Goal: Task Accomplishment & Management: Manage account settings

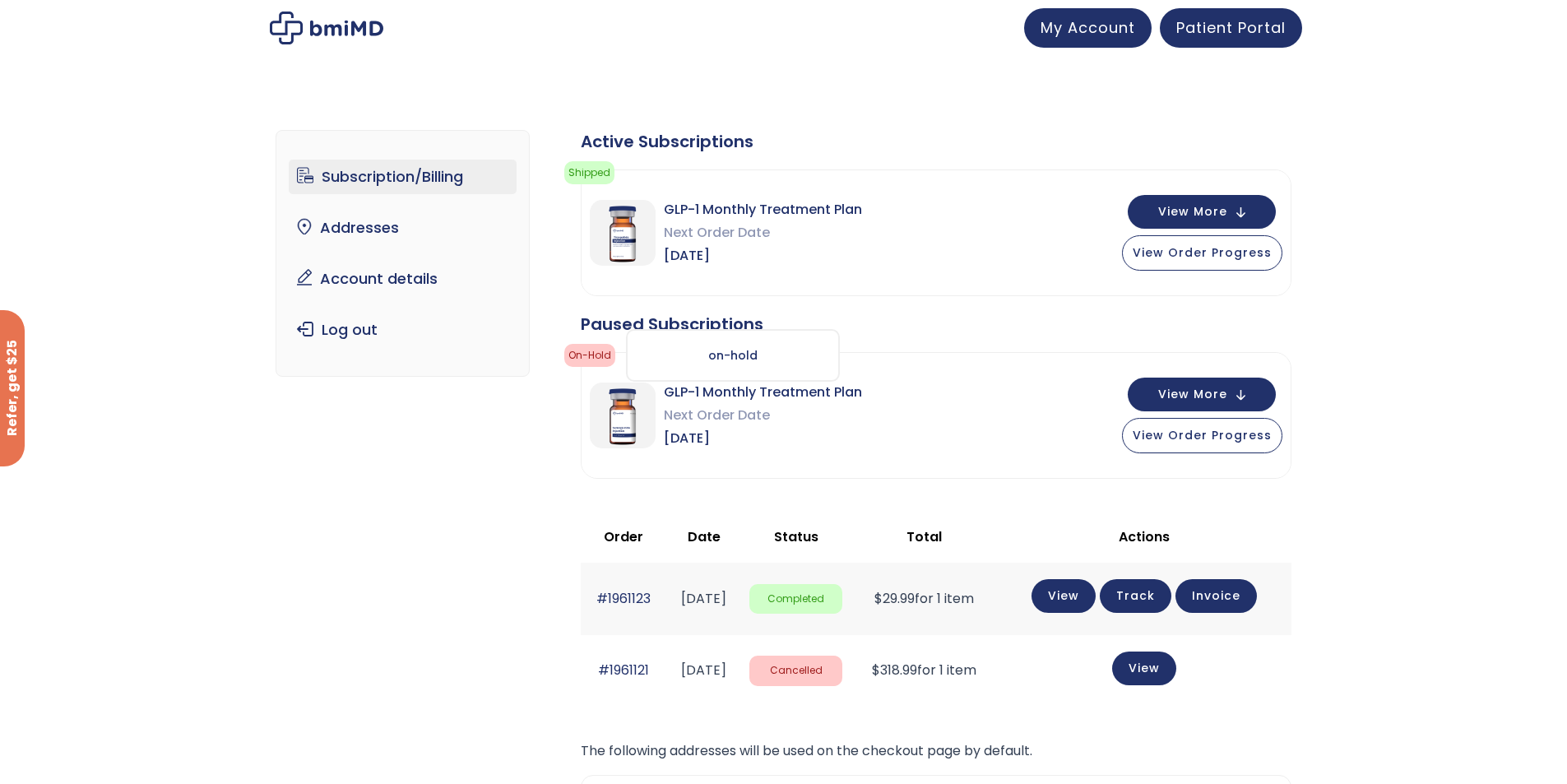
click at [726, 362] on div "on-hold" at bounding box center [733, 355] width 214 height 52
click at [1217, 395] on span "View More" at bounding box center [1192, 392] width 69 height 10
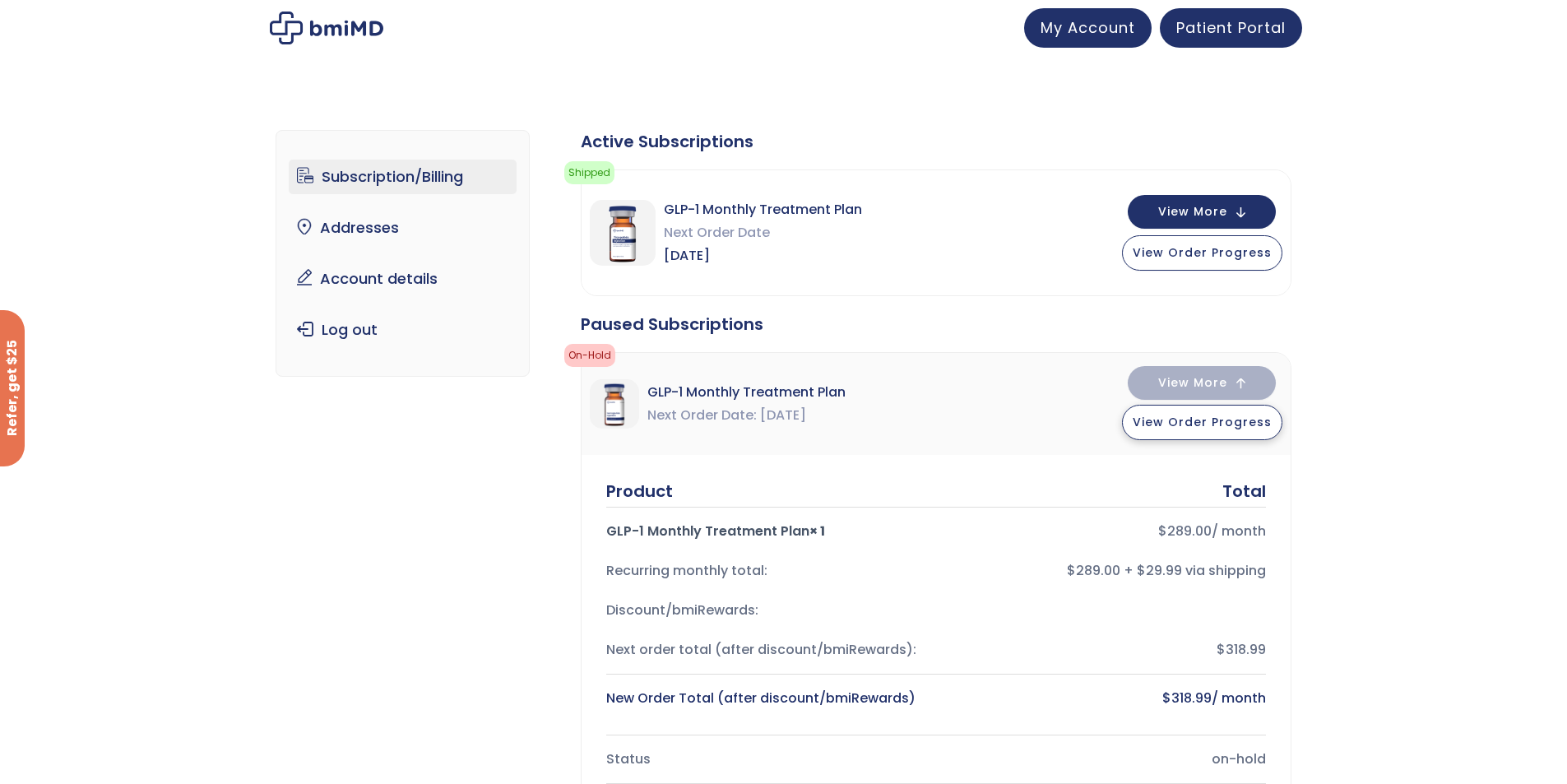
click at [1211, 433] on button "View Order Progress" at bounding box center [1202, 422] width 160 height 35
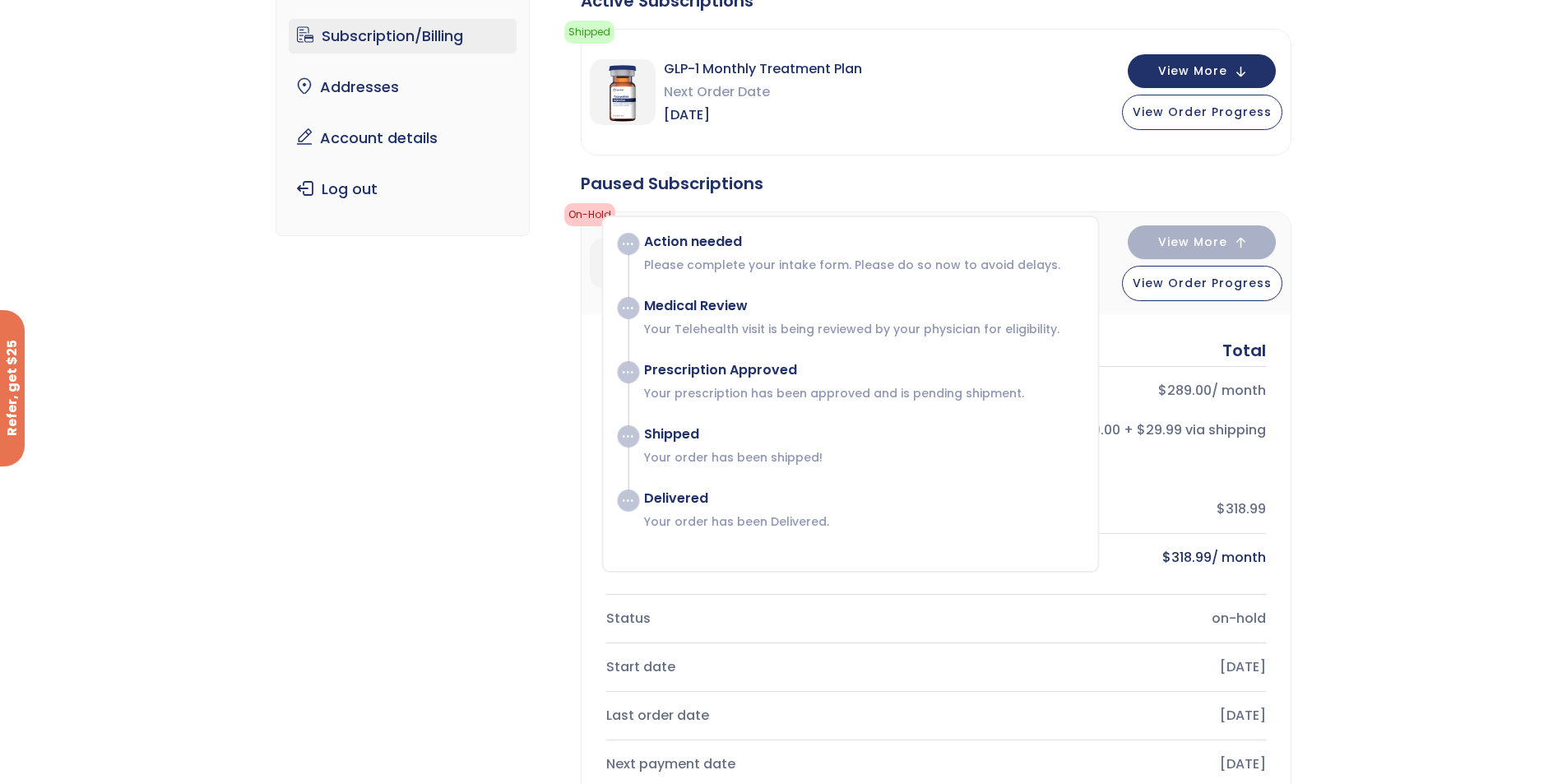
scroll to position [125, 0]
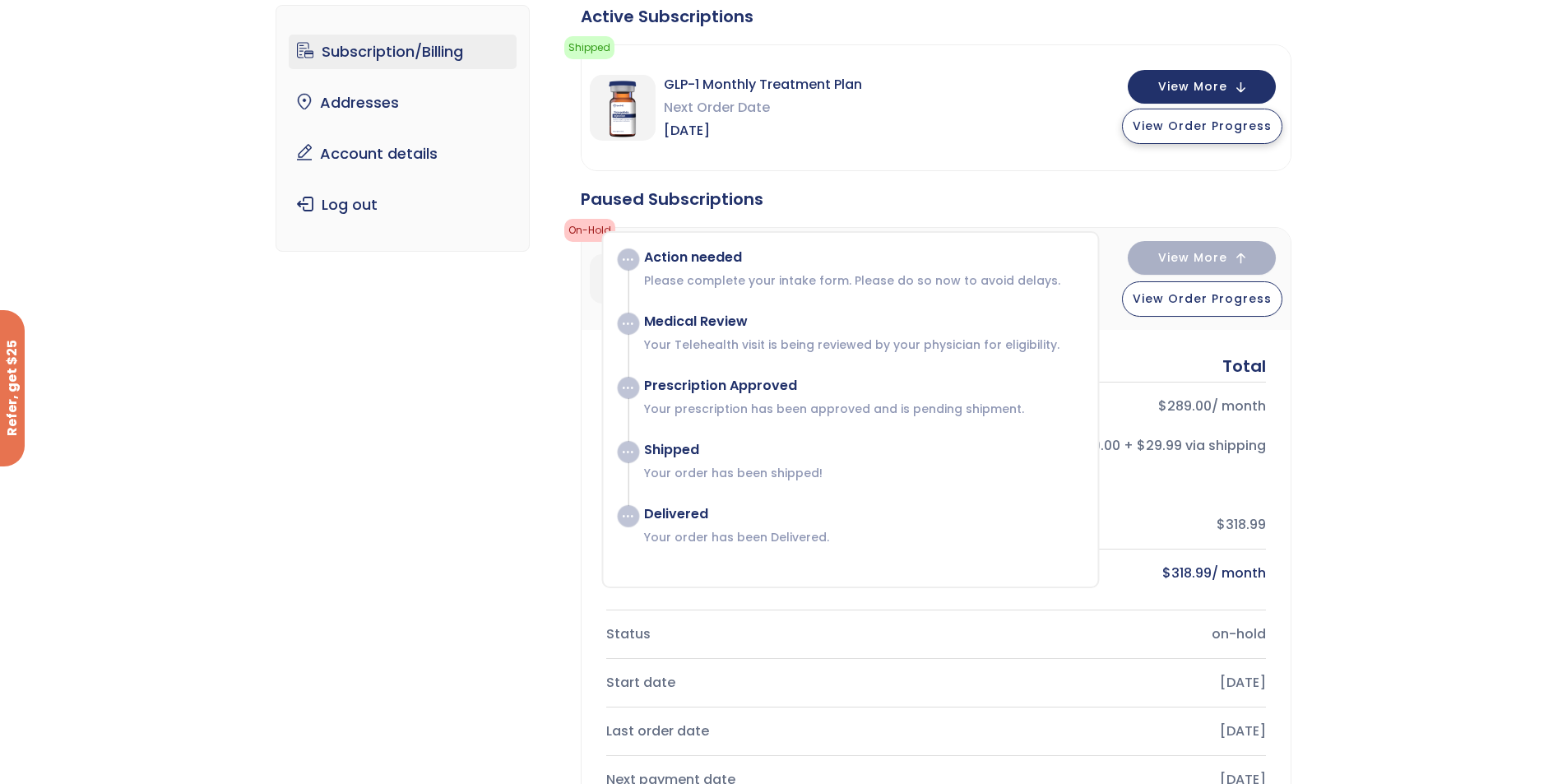
click at [1220, 135] on button "View Order Progress" at bounding box center [1202, 126] width 160 height 35
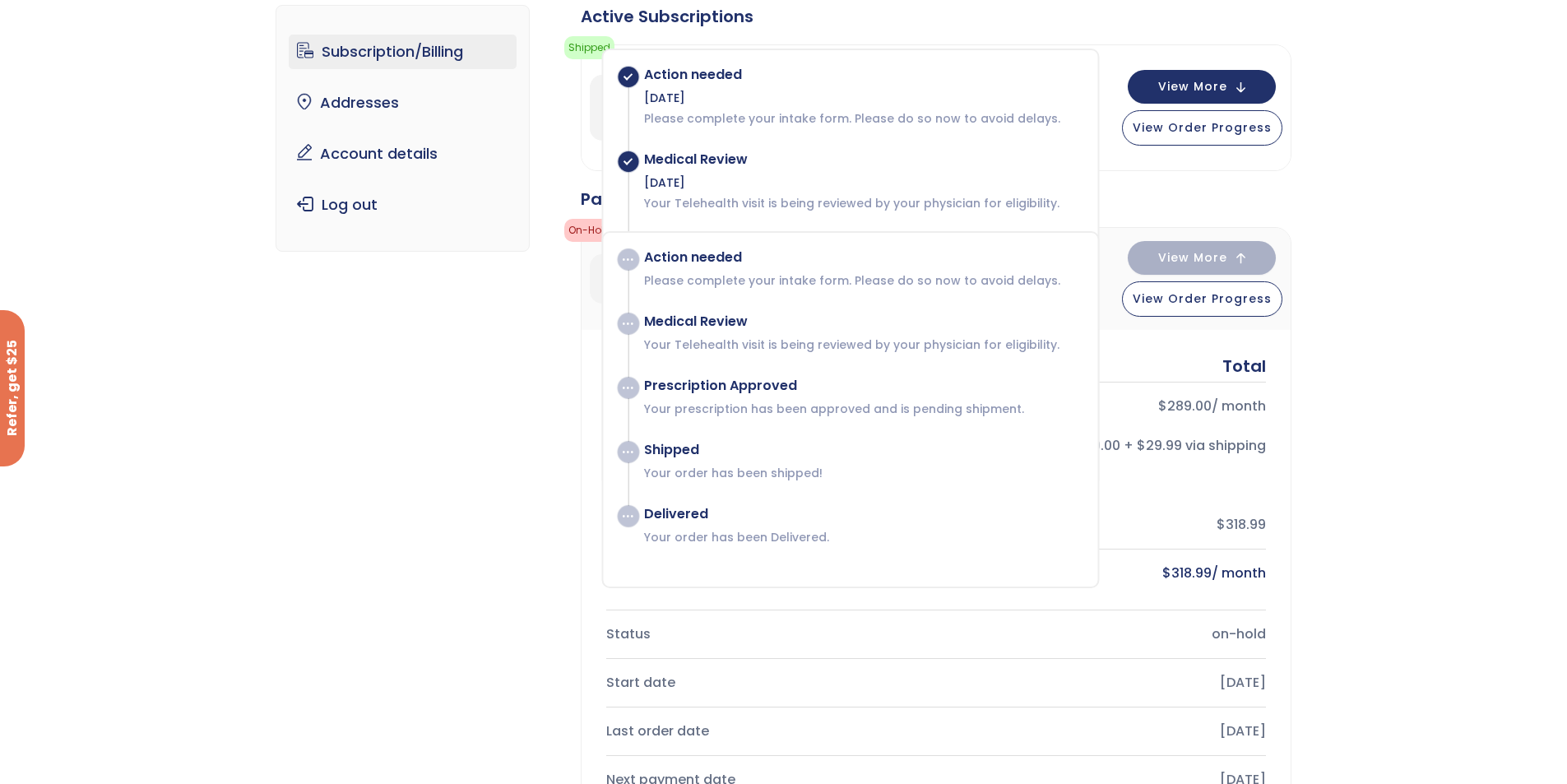
click at [1366, 127] on div "Subscription/Billing bmiRewards Addresses Account details Submit a Review Log o…" at bounding box center [784, 739] width 1567 height 1536
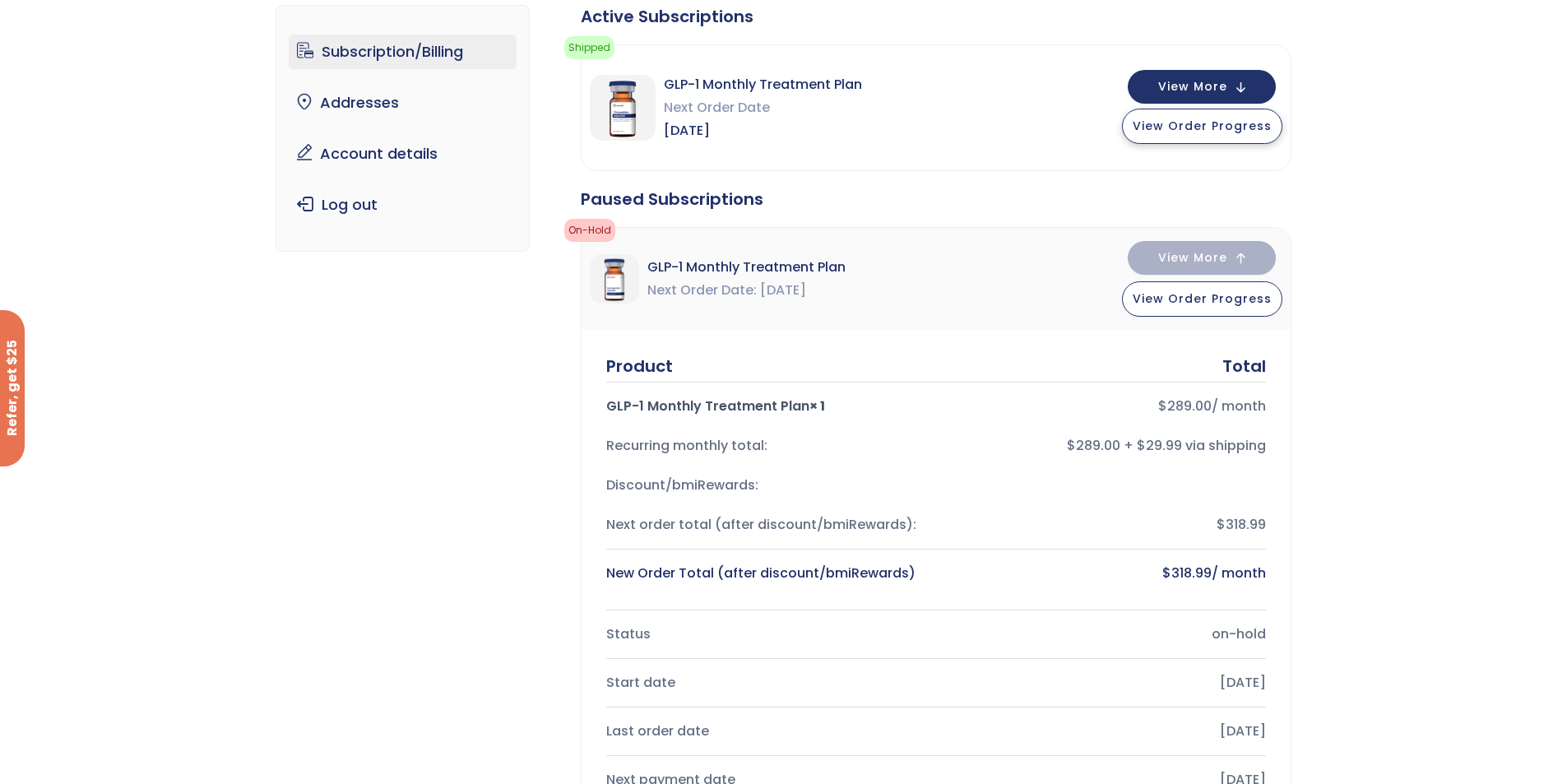
click at [1234, 135] on button "View Order Progress" at bounding box center [1202, 126] width 160 height 35
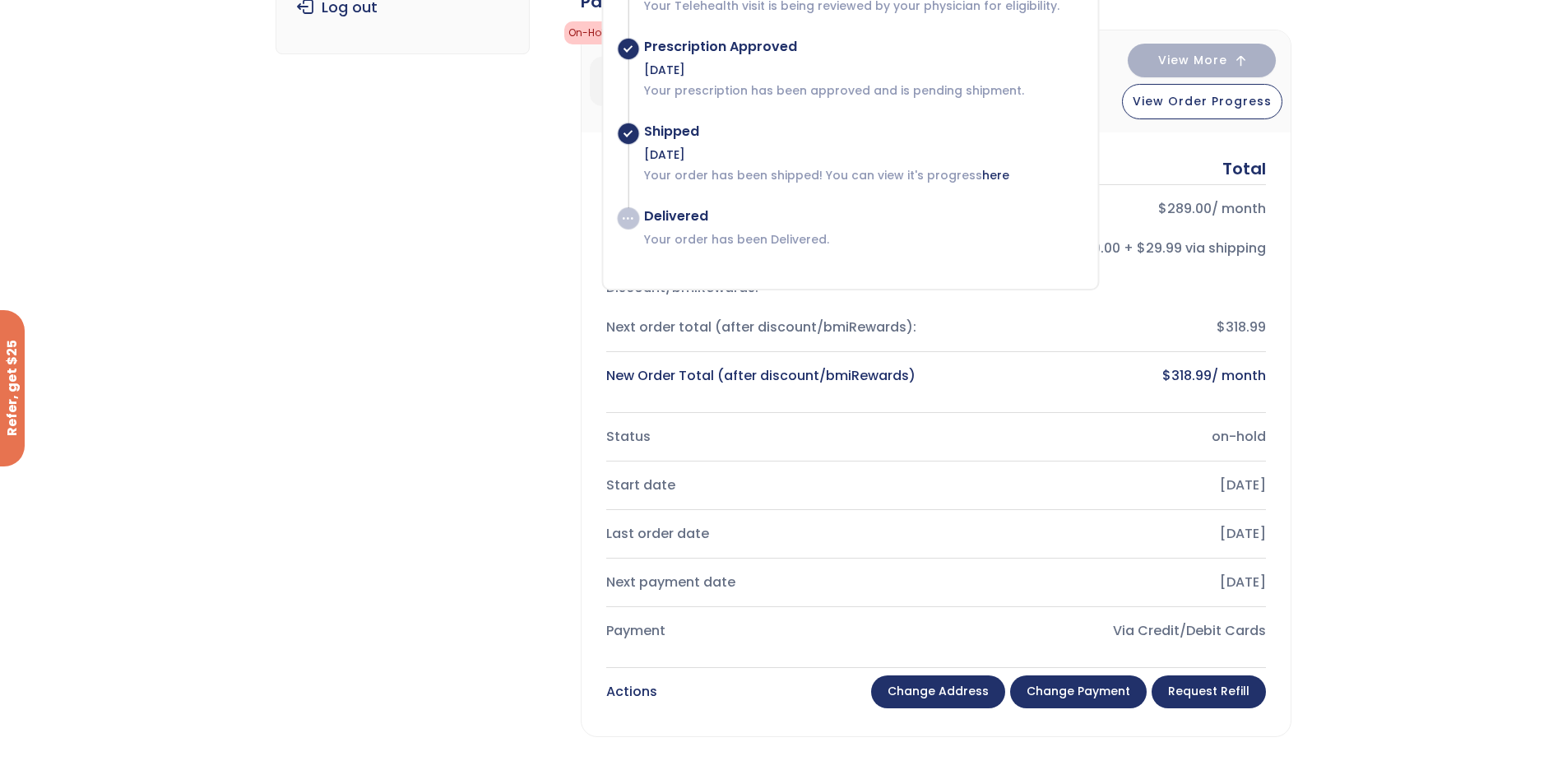
scroll to position [207, 0]
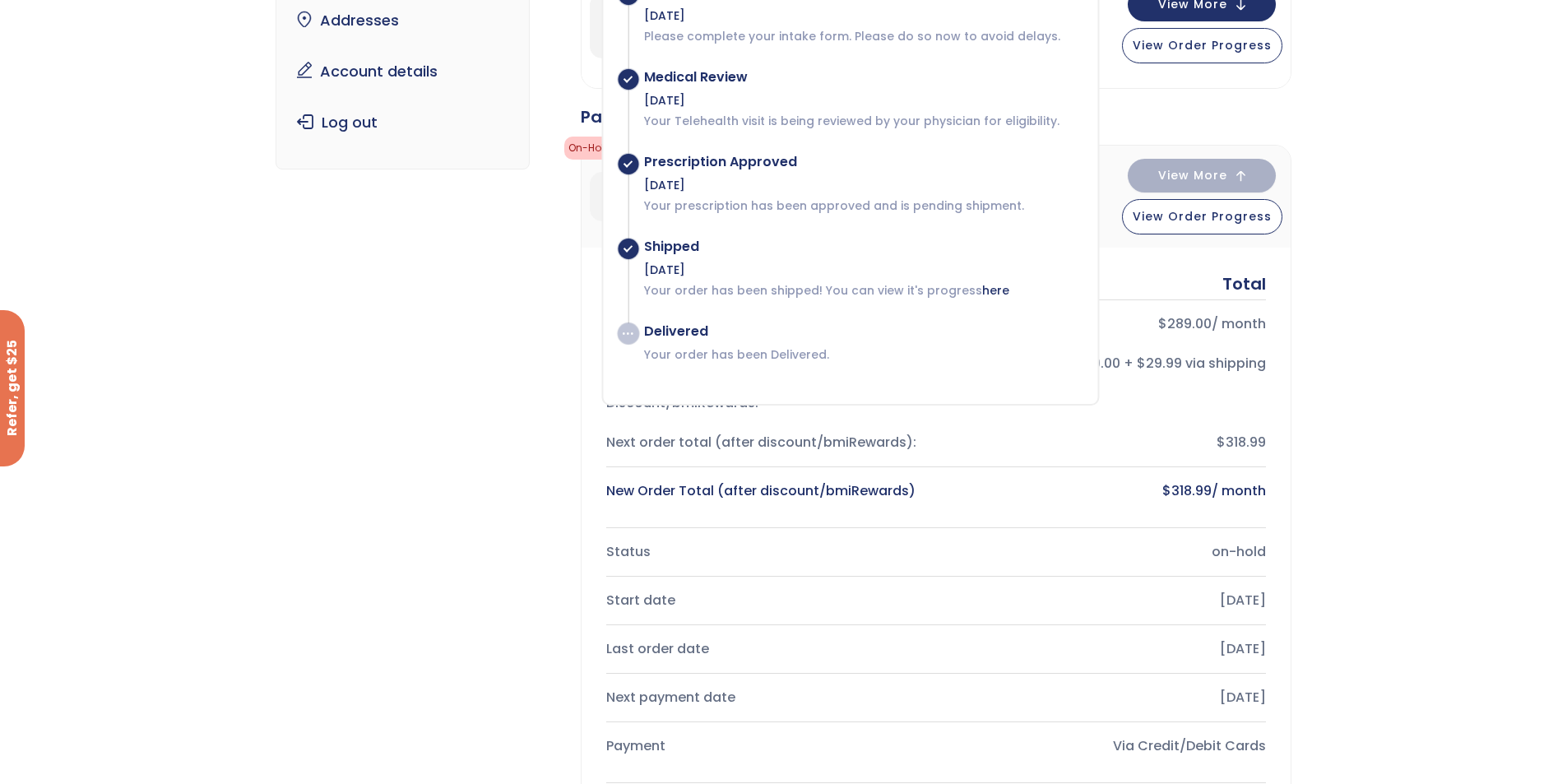
click at [1344, 187] on div "Subscription/Billing bmiRewards Addresses Account details Submit a Review Log o…" at bounding box center [784, 657] width 1567 height 1536
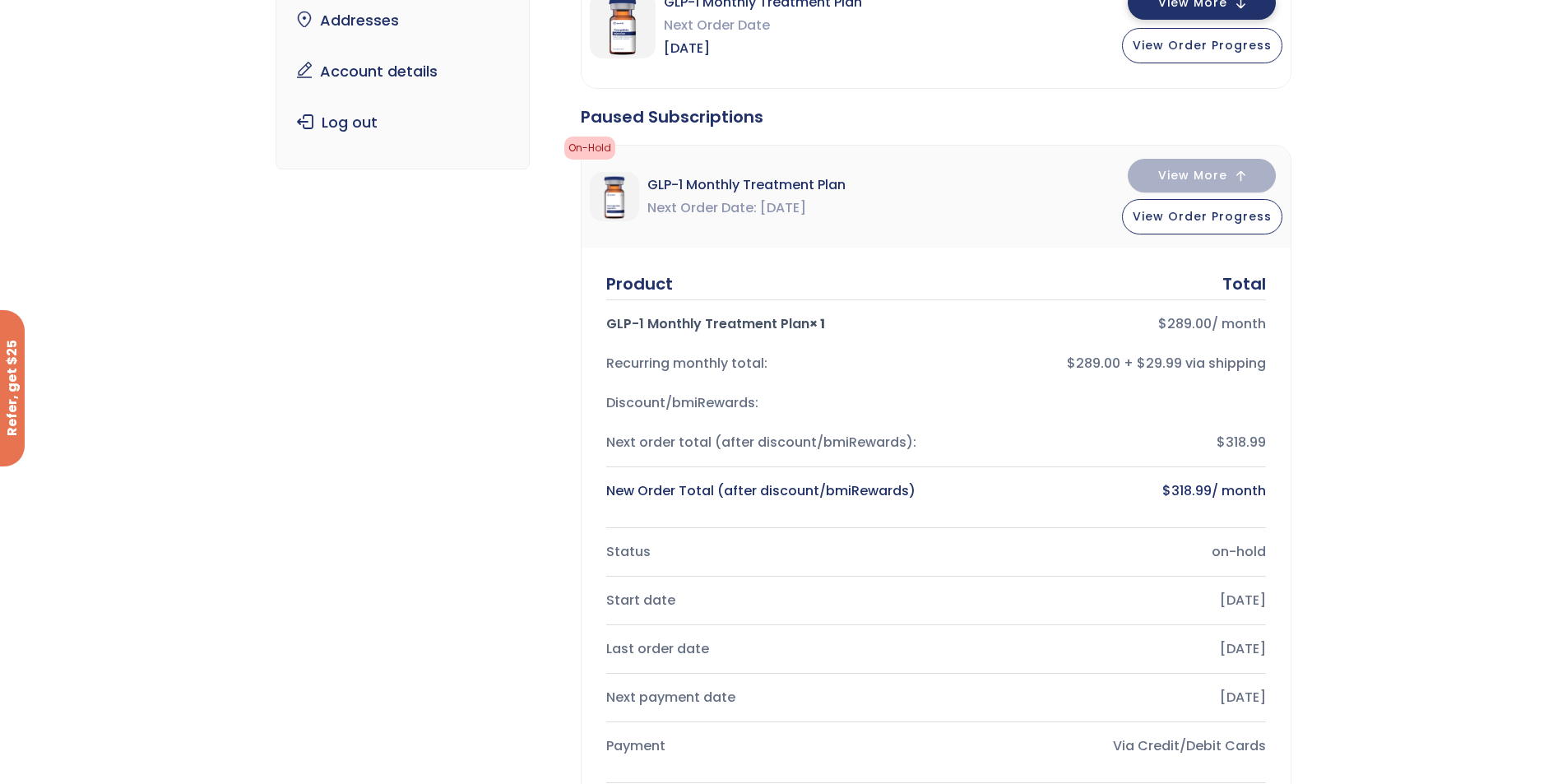
click at [1216, 6] on span "View More" at bounding box center [1192, 3] width 69 height 10
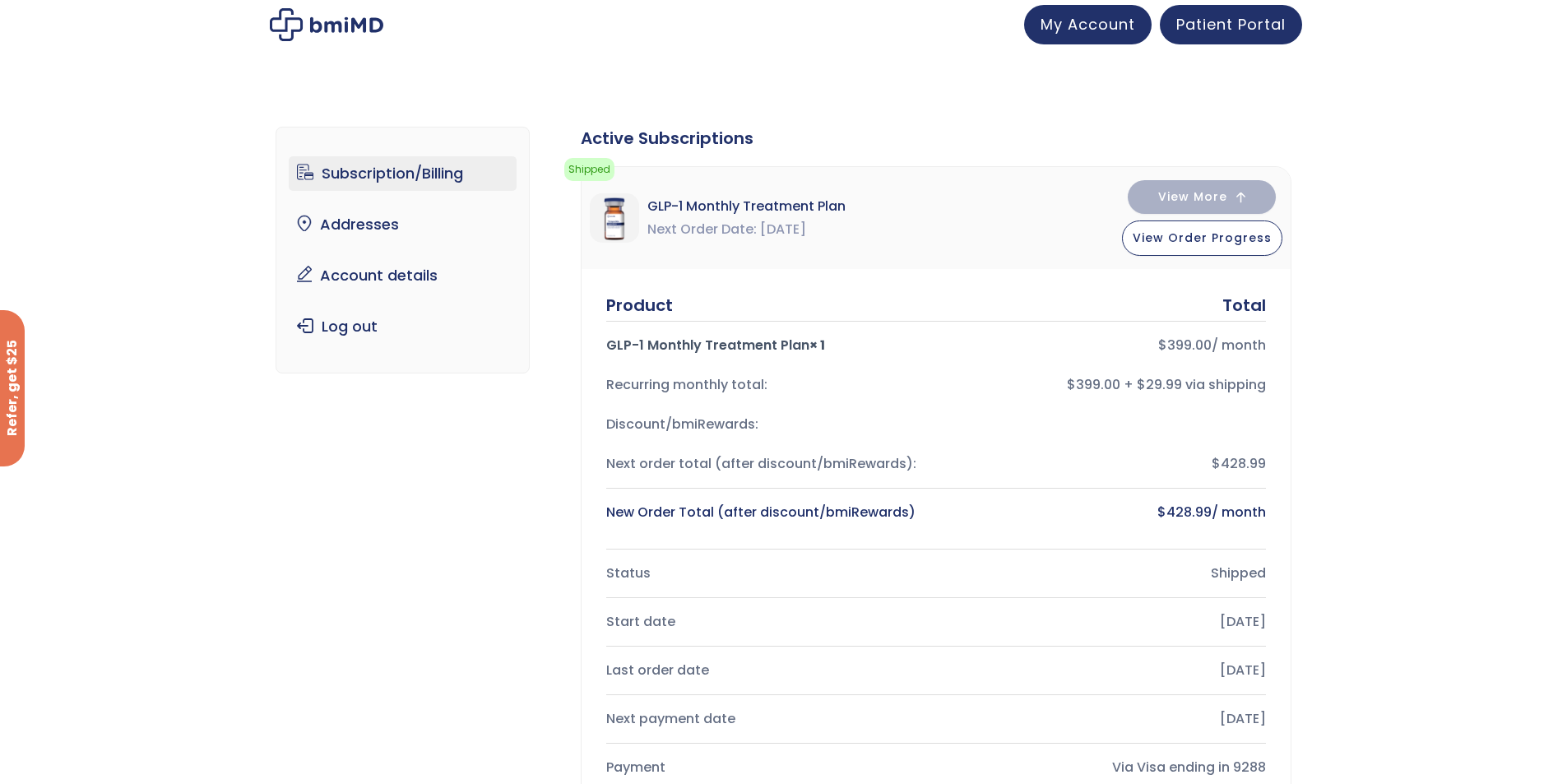
scroll to position [0, 0]
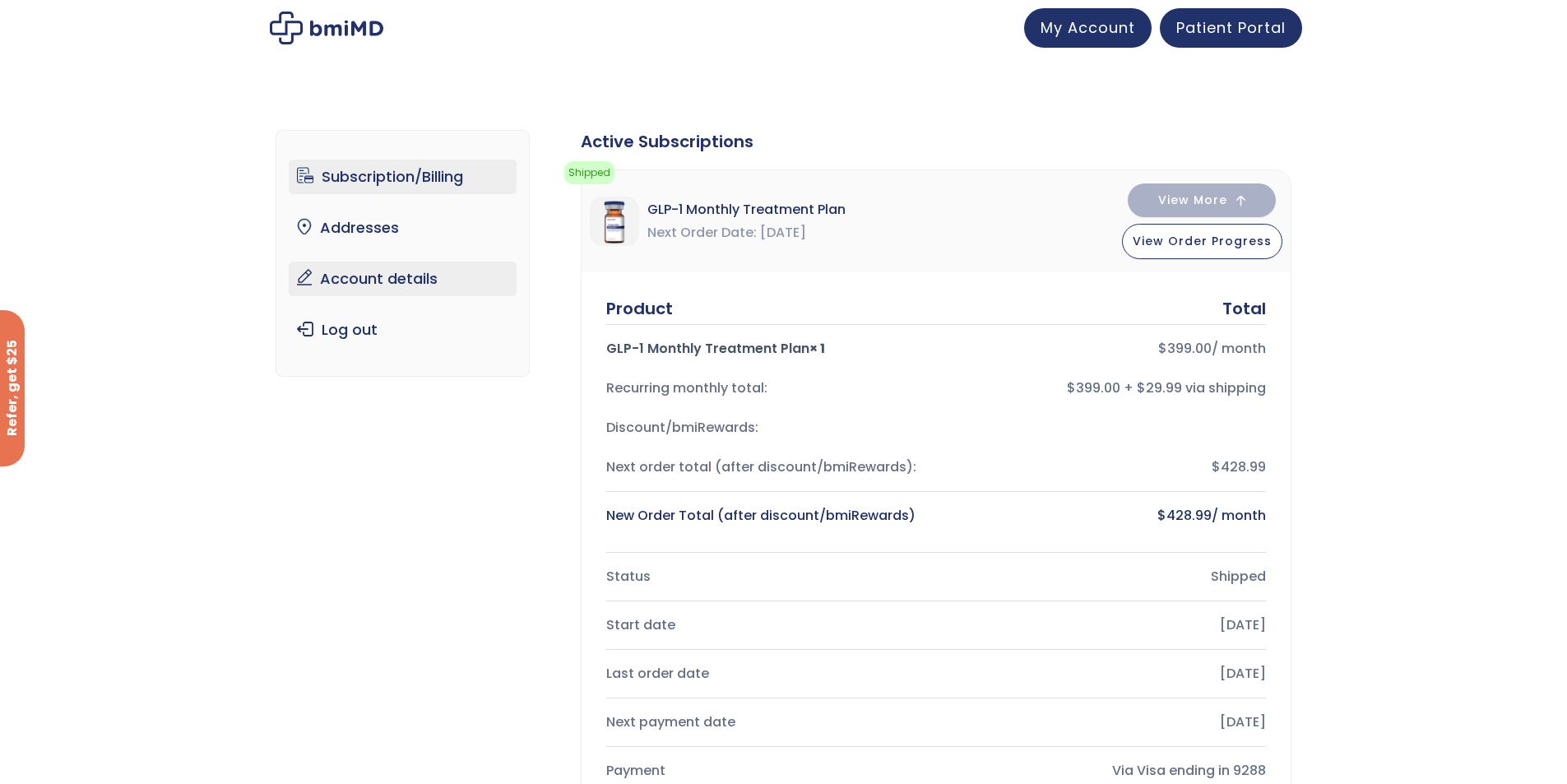
click at [380, 285] on link "Account details" at bounding box center [403, 278] width 228 height 34
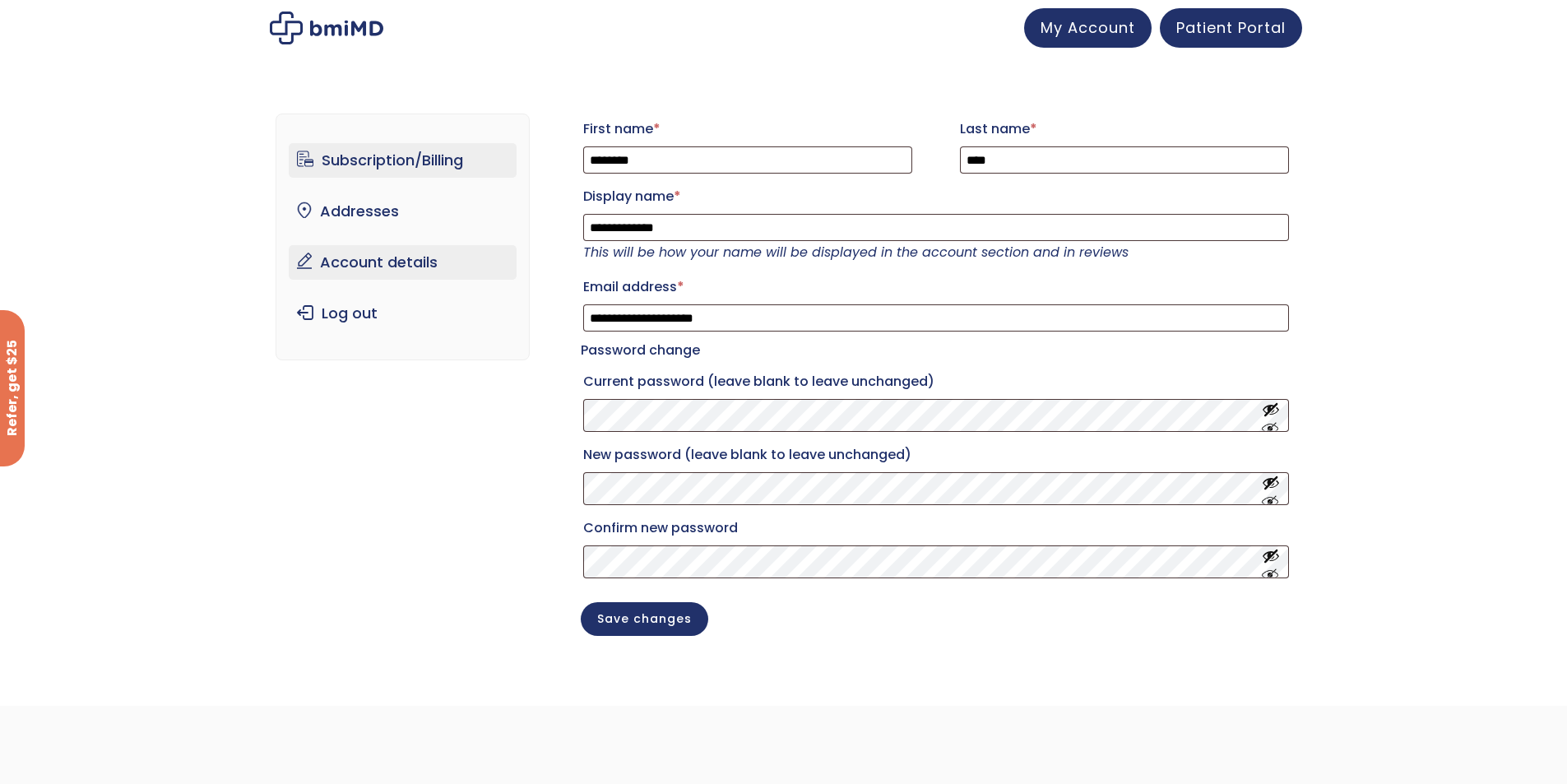
click at [356, 160] on link "Subscription/Billing" at bounding box center [403, 160] width 228 height 34
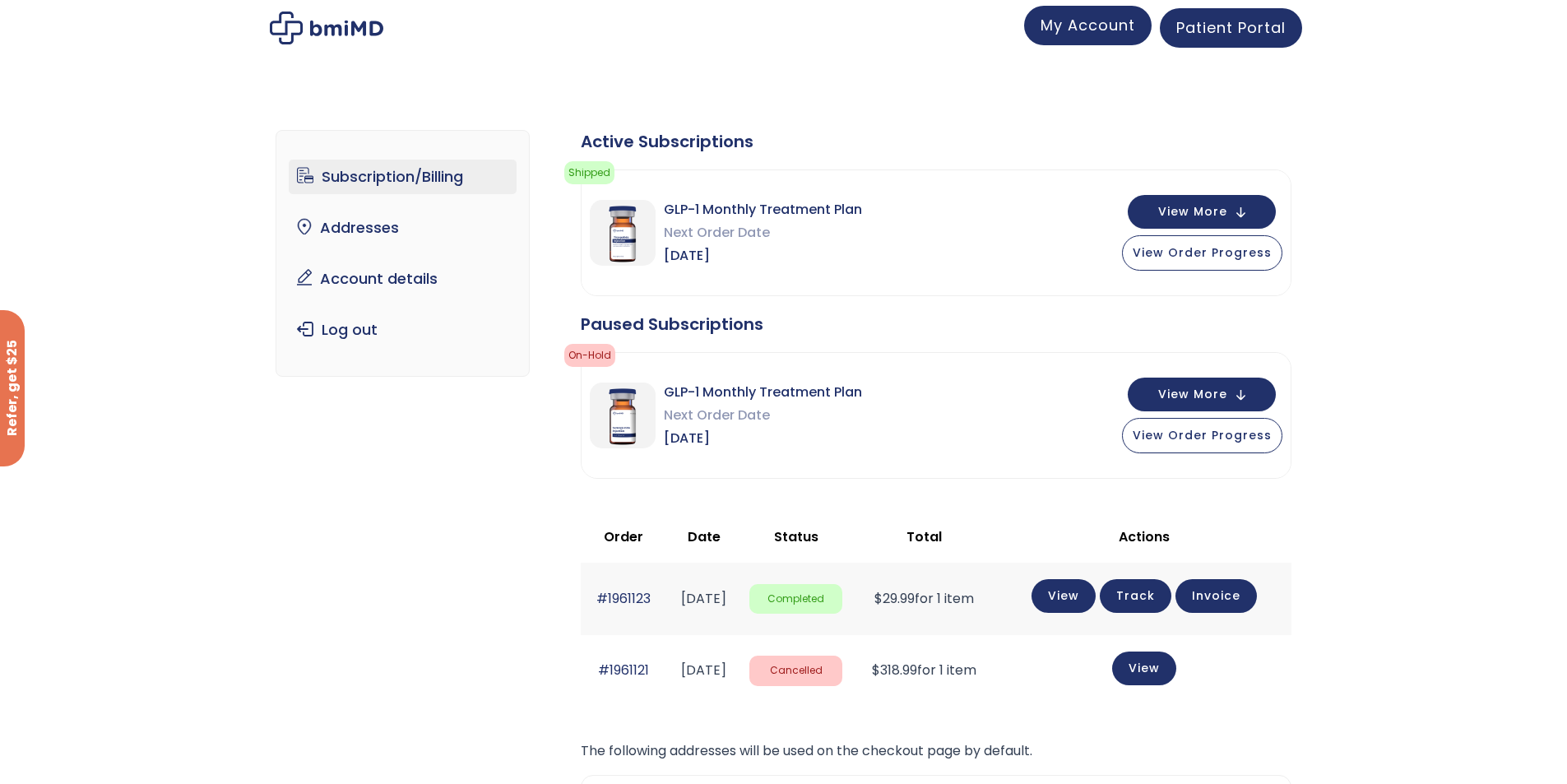
click at [1053, 43] on link "My Account" at bounding box center [1088, 26] width 128 height 39
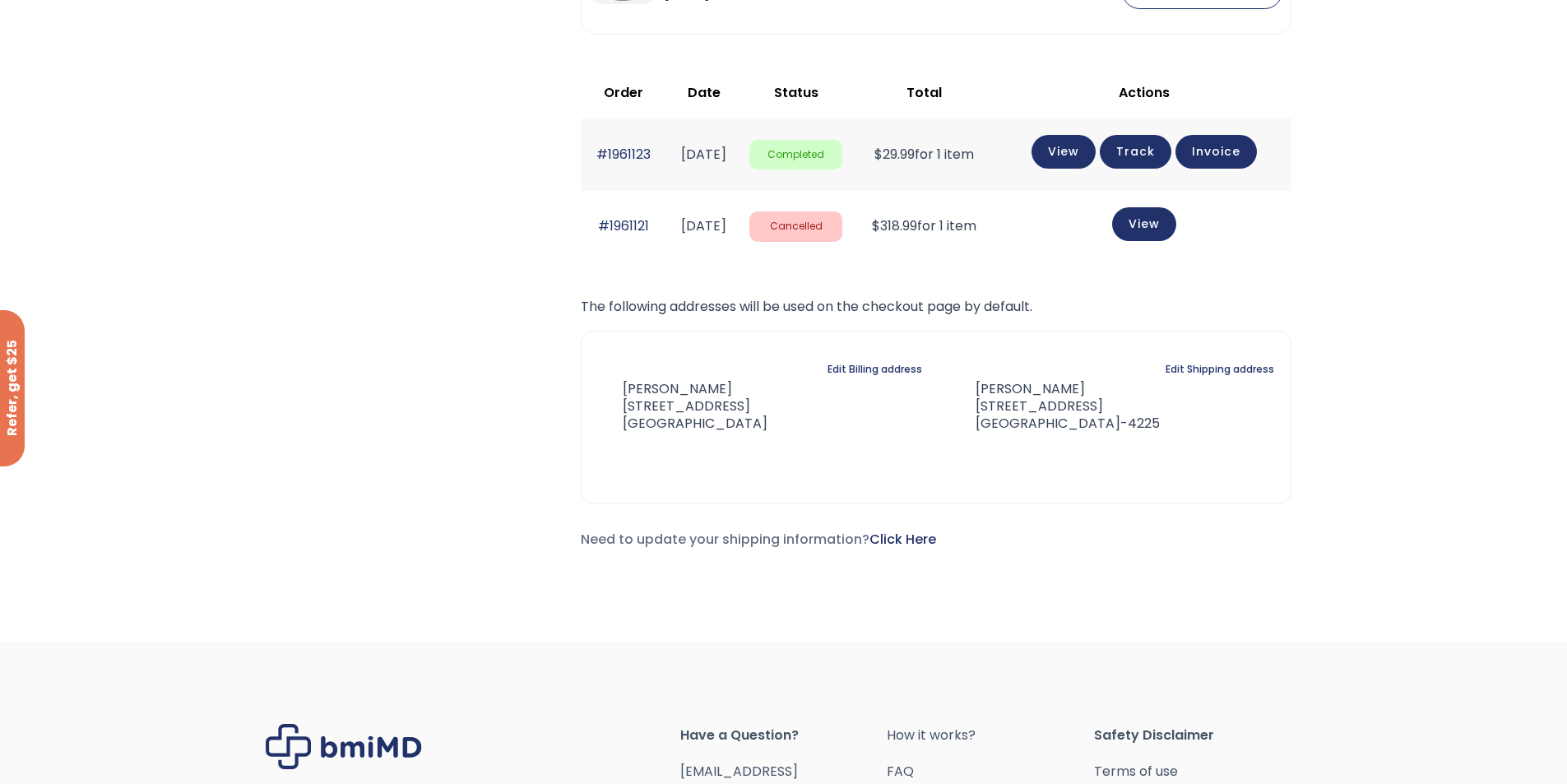
scroll to position [696, 0]
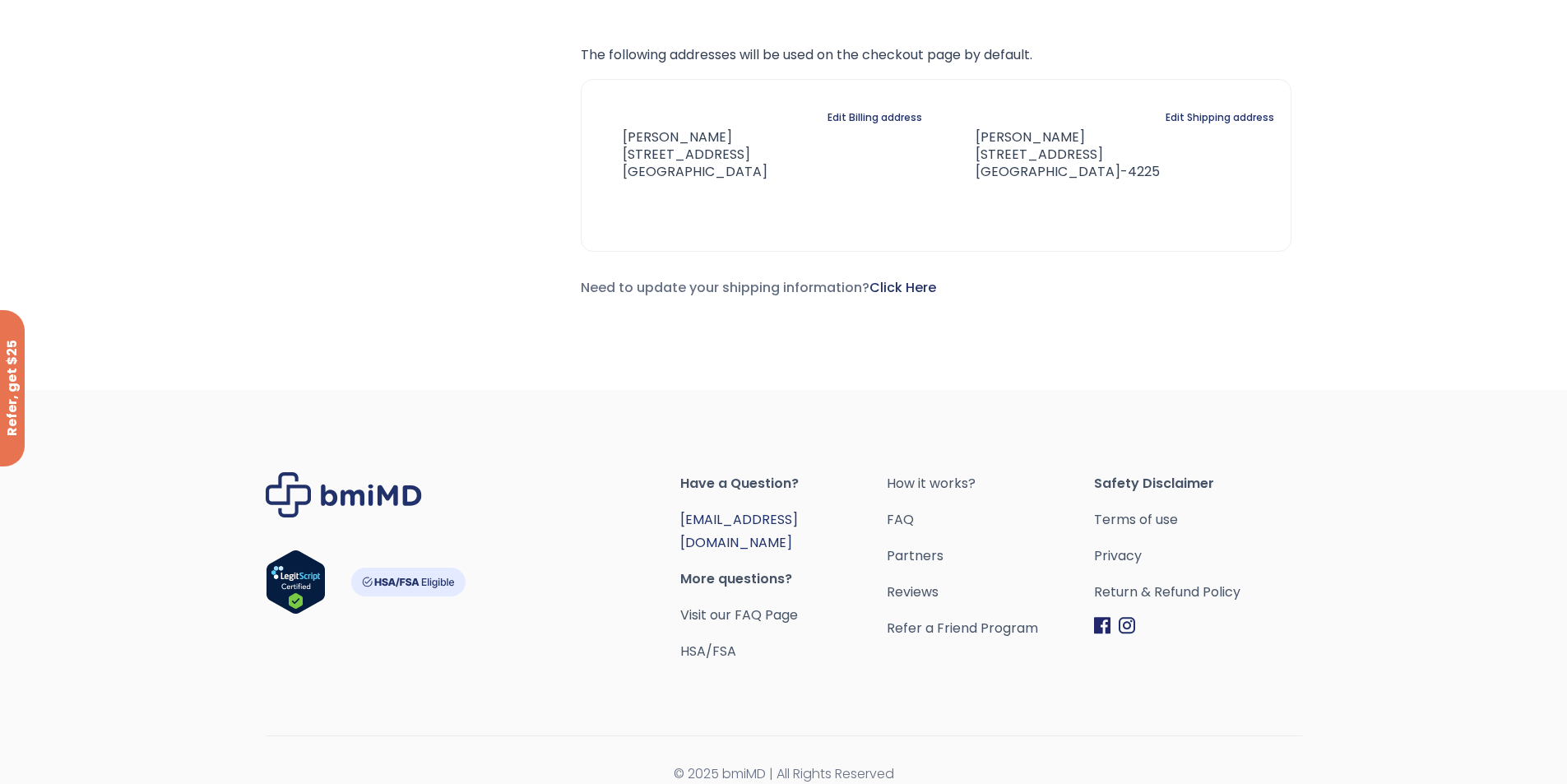
click at [727, 522] on link "[EMAIL_ADDRESS][DOMAIN_NAME]" at bounding box center [739, 530] width 117 height 42
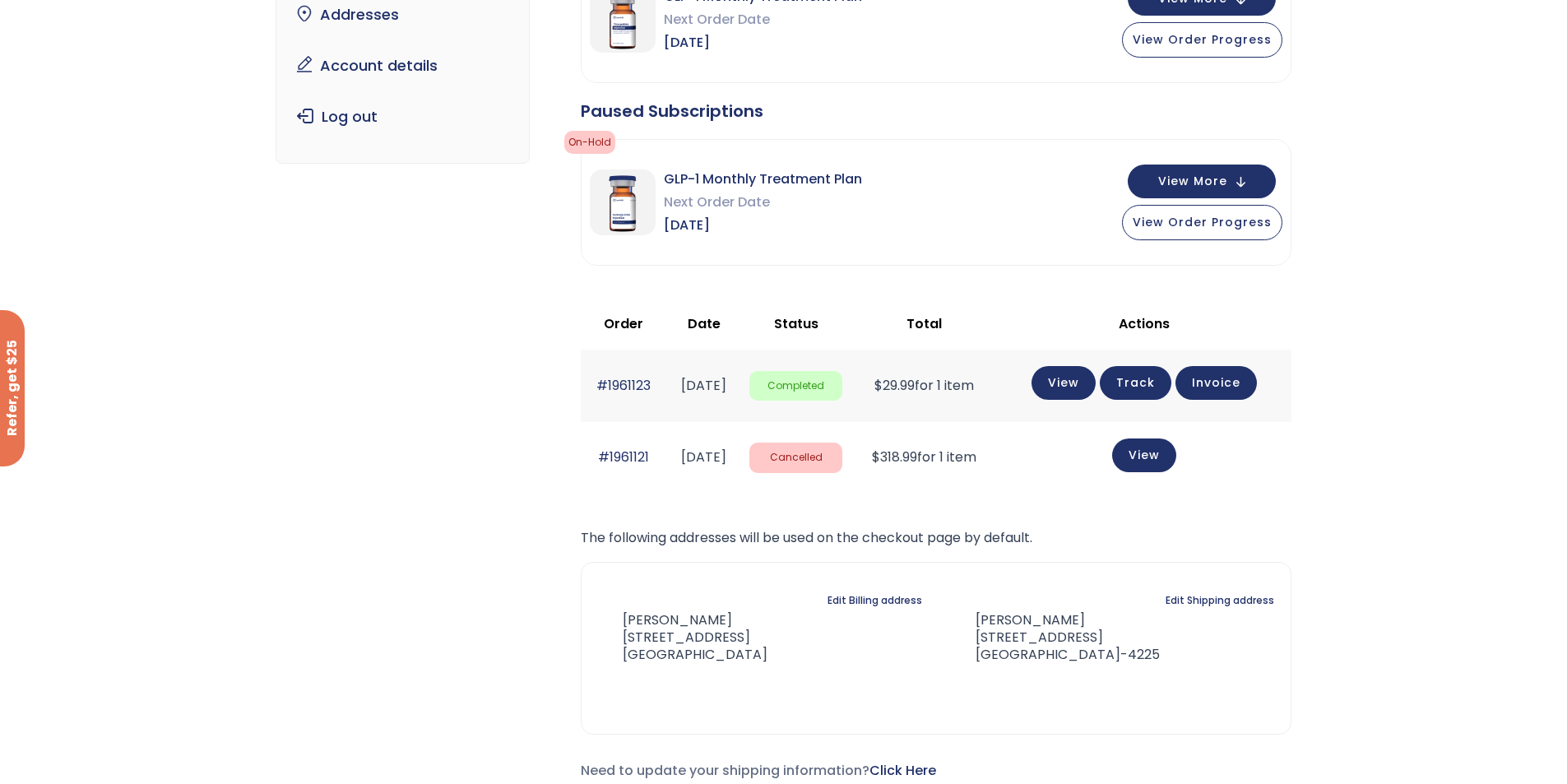
scroll to position [576, 0]
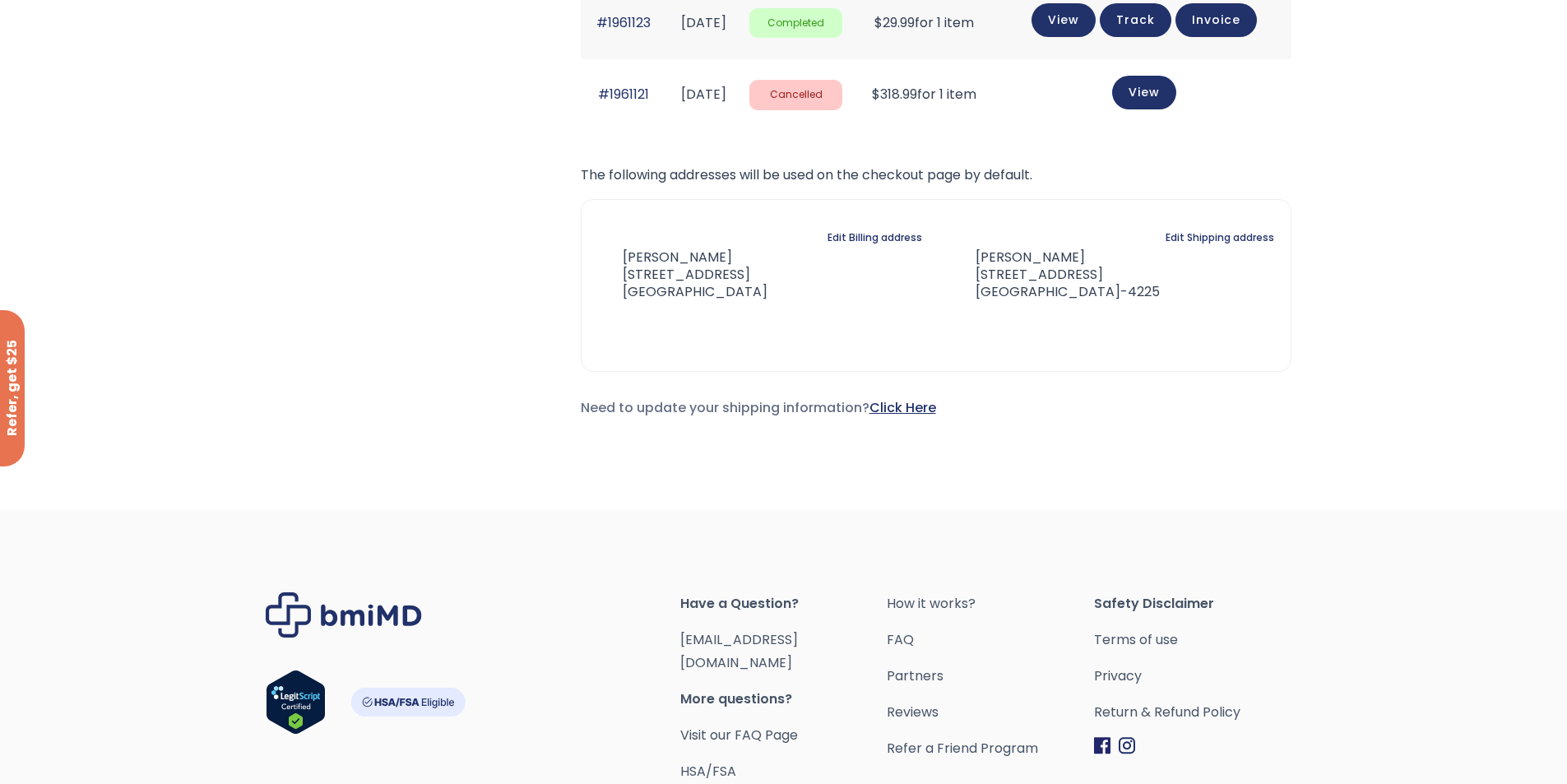
click at [917, 404] on link "Click Here" at bounding box center [903, 408] width 67 height 19
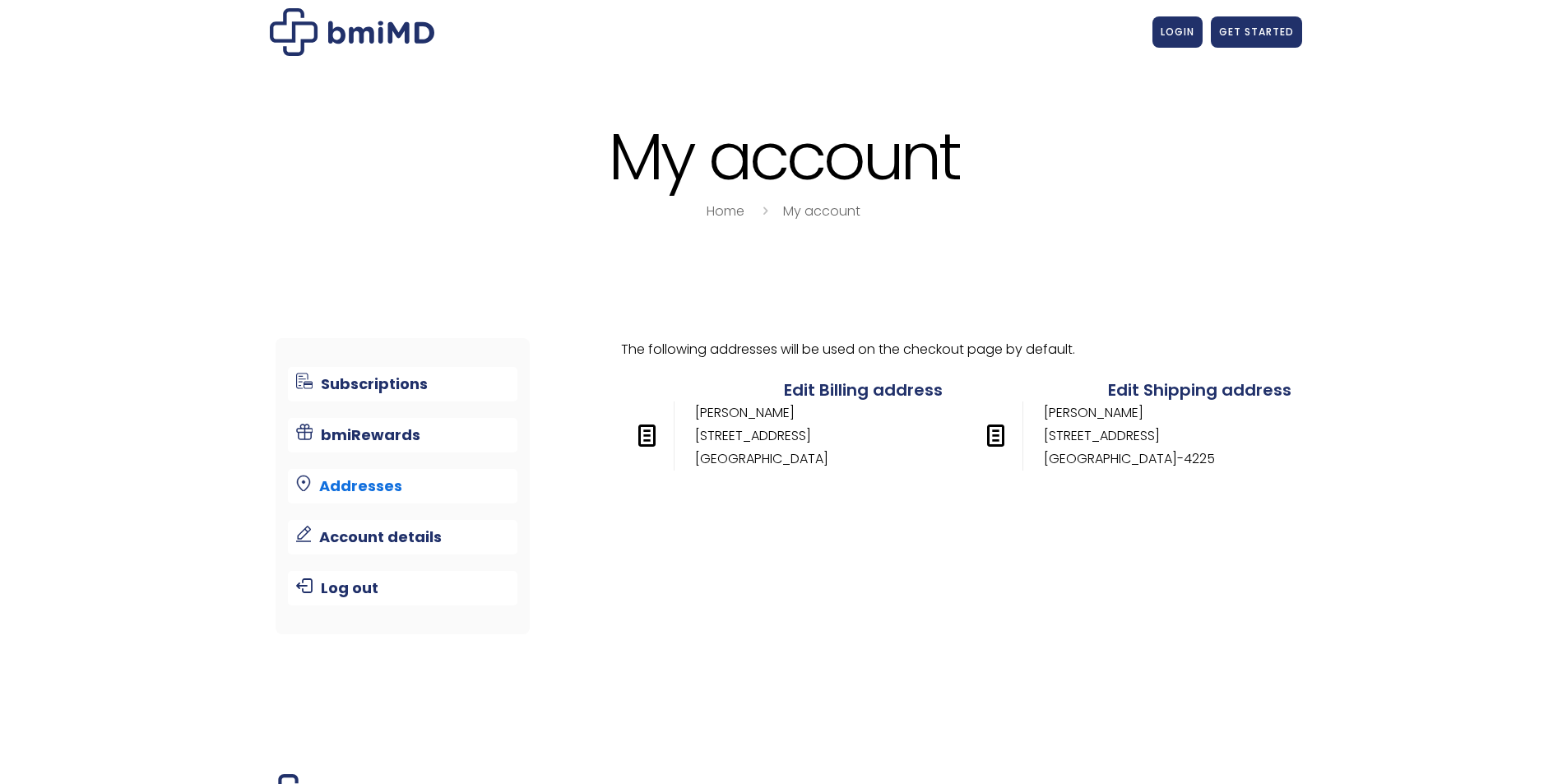
click at [928, 404] on div "Subscriptions bmiRewards Addresses Account details Submit a Review Log out × × …" at bounding box center [784, 498] width 1036 height 386
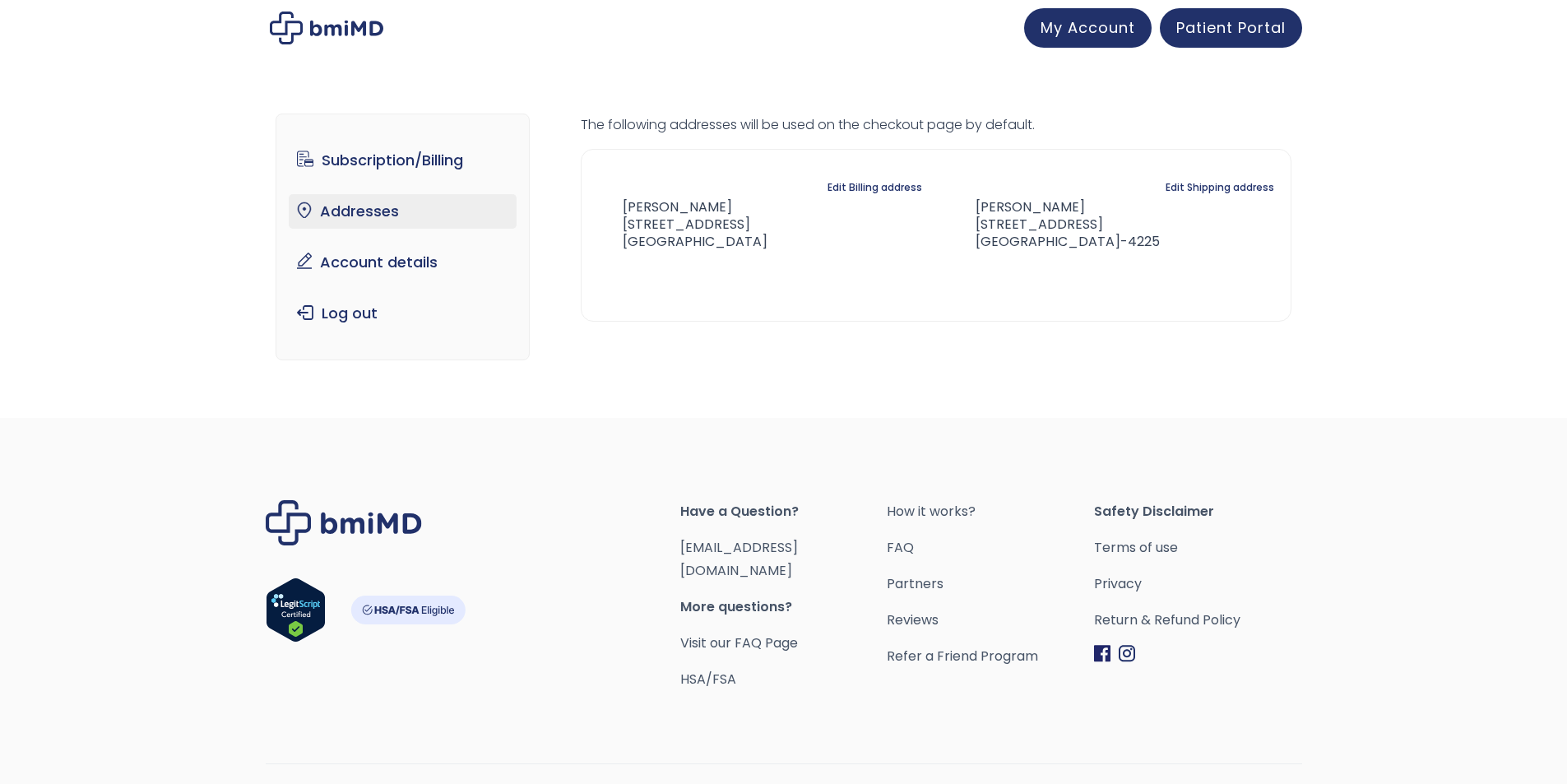
click at [928, 404] on div "Subscription/Billing bmiRewards Addresses Account details Submit a Review Log o…" at bounding box center [784, 242] width 1016 height 325
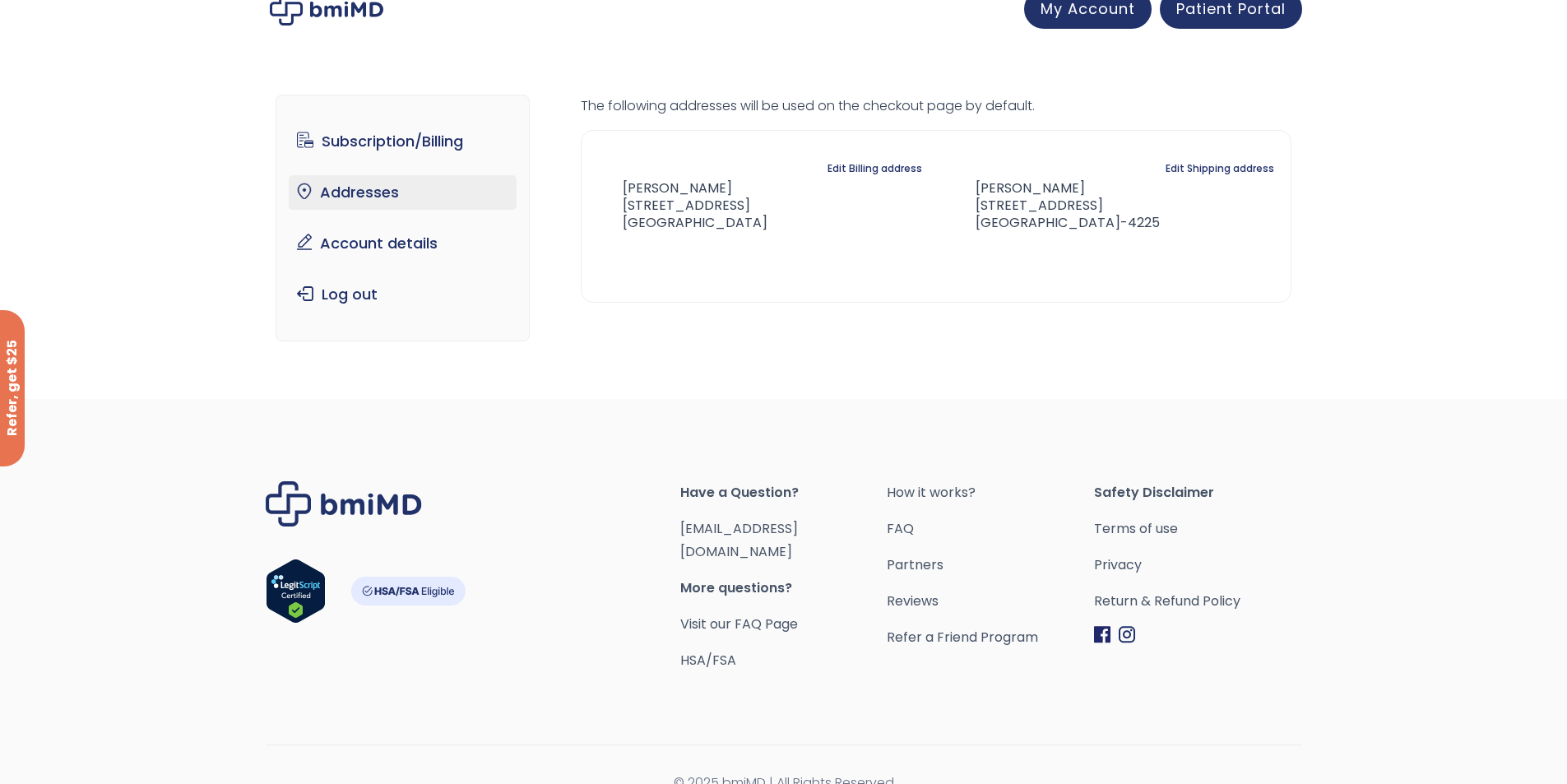
scroll to position [28, 0]
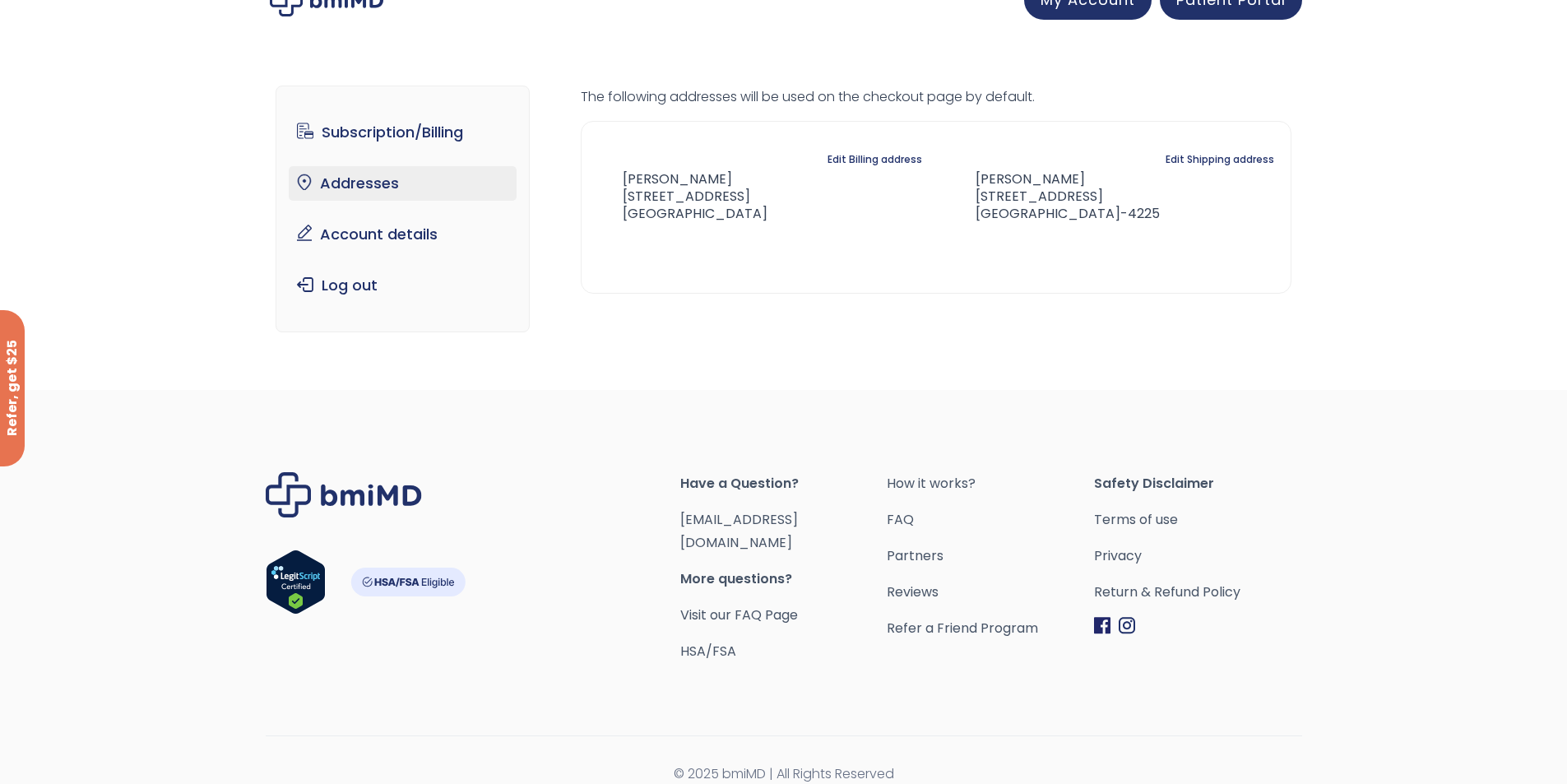
click at [817, 518] on span "[EMAIL_ADDRESS][DOMAIN_NAME]" at bounding box center [784, 531] width 207 height 46
click at [822, 518] on span "[EMAIL_ADDRESS][DOMAIN_NAME]" at bounding box center [784, 531] width 207 height 46
click at [729, 486] on div "Have a Question? orders@bmiMD.com More questions? Visit our FAQ Page HSA/FSA" at bounding box center [784, 567] width 207 height 191
click at [650, 474] on div "Footer" at bounding box center [473, 567] width 415 height 191
drag, startPoint x: 663, startPoint y: 525, endPoint x: 809, endPoint y: 526, distance: 146.0
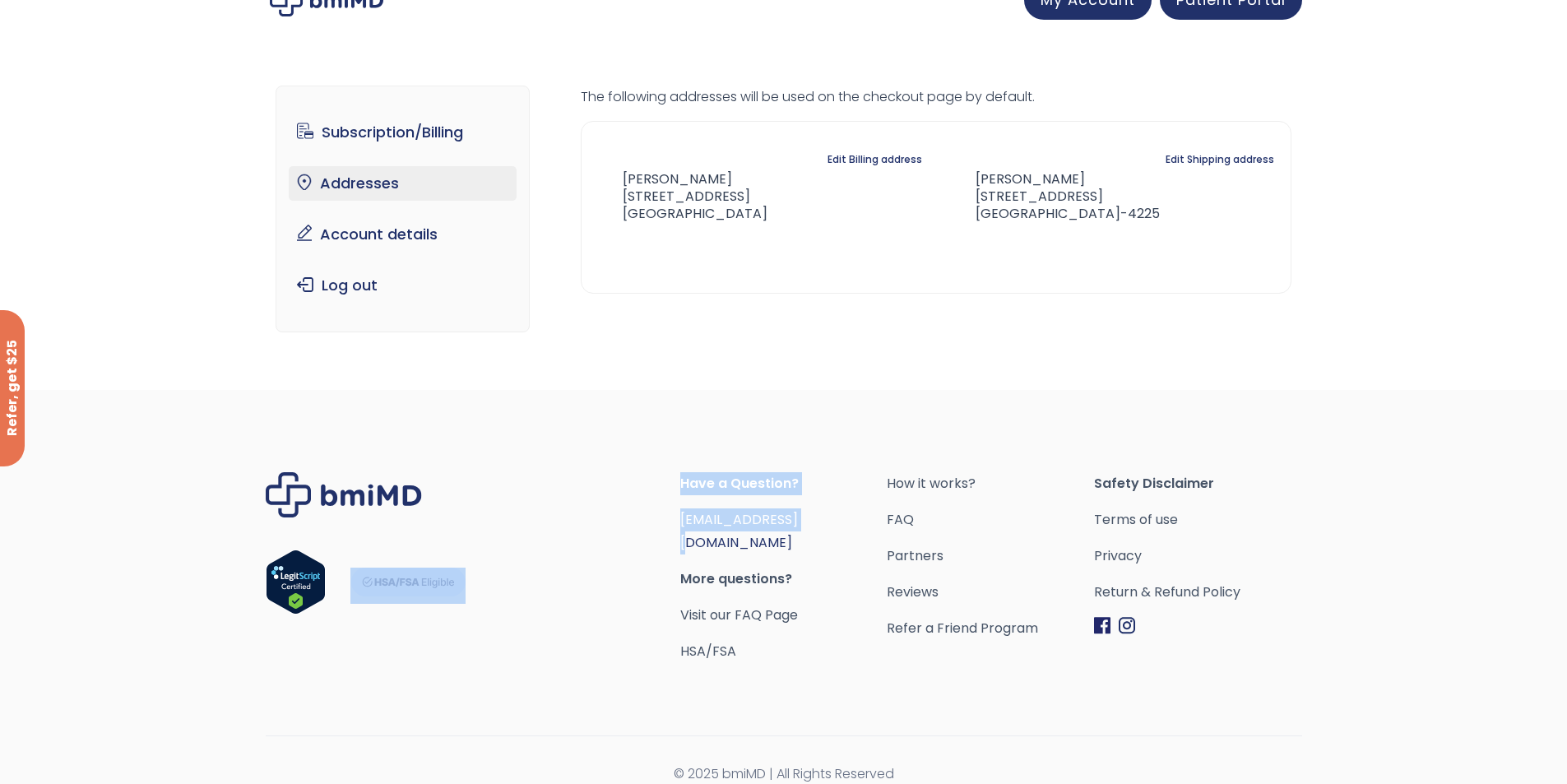
click at [809, 526] on div "Have a Question? orders@bmiMD.com More questions? Visit our FAQ Page HSA/FSA Ho…" at bounding box center [784, 567] width 1036 height 191
click at [834, 520] on span "orders@bmiMD.com" at bounding box center [784, 531] width 207 height 46
drag, startPoint x: 657, startPoint y: 520, endPoint x: 717, endPoint y: 520, distance: 60.0
click at [717, 520] on div "Have a Question? orders@bmiMD.com More questions? Visit our FAQ Page HSA/FSA Ho…" at bounding box center [784, 567] width 1036 height 191
click at [597, 506] on div "Footer" at bounding box center [473, 567] width 415 height 191
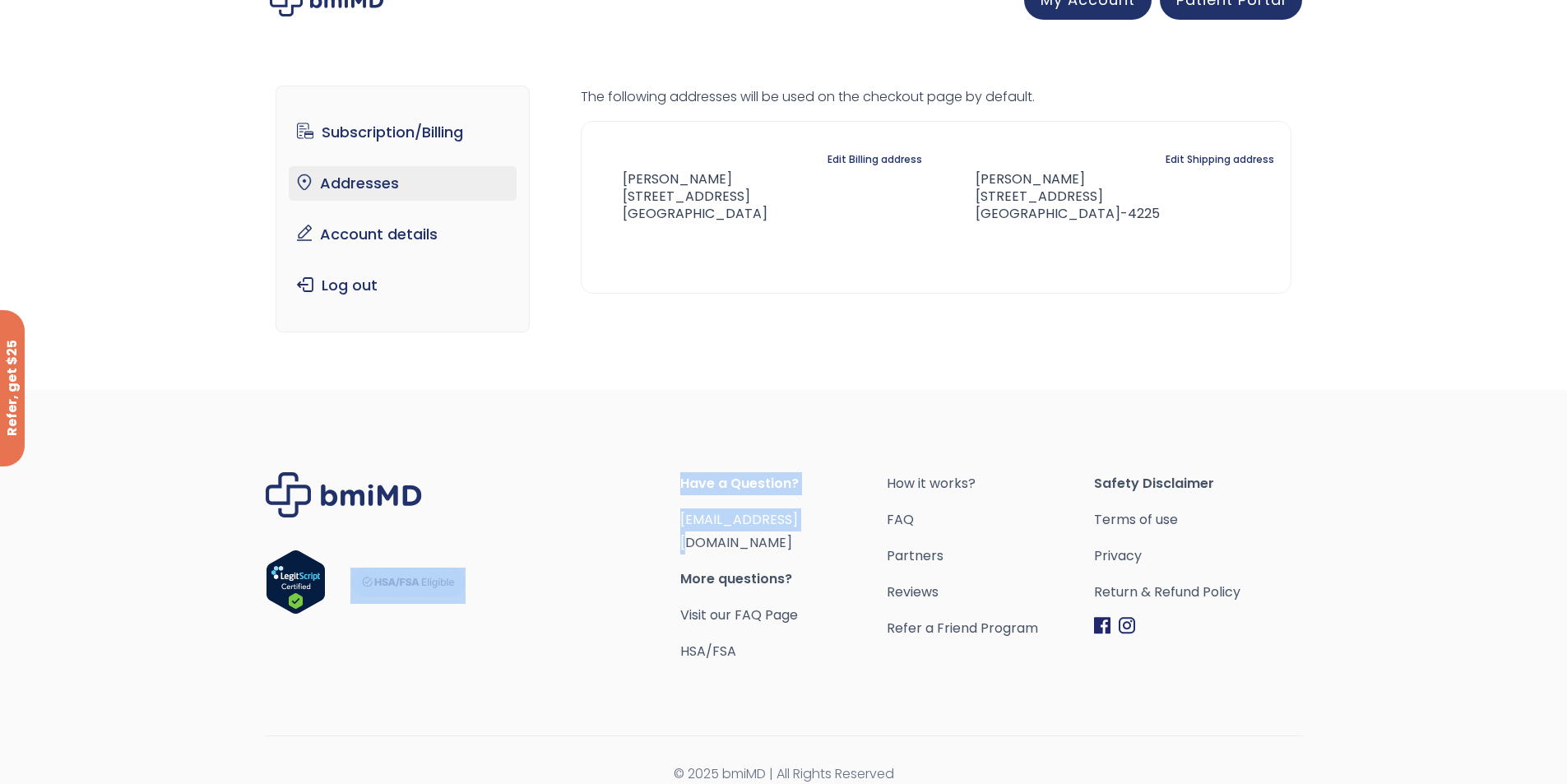
drag, startPoint x: 820, startPoint y: 517, endPoint x: 679, endPoint y: 525, distance: 141.2
click at [679, 525] on div "Have a Question? orders@bmiMD.com More questions? Visit our FAQ Page HSA/FSA Ho…" at bounding box center [784, 567] width 1036 height 191
click at [844, 515] on span "[EMAIL_ADDRESS][DOMAIN_NAME]" at bounding box center [784, 531] width 207 height 46
drag, startPoint x: 825, startPoint y: 519, endPoint x: 682, endPoint y: 527, distance: 143.2
click at [682, 527] on span "[EMAIL_ADDRESS][DOMAIN_NAME]" at bounding box center [784, 531] width 207 height 46
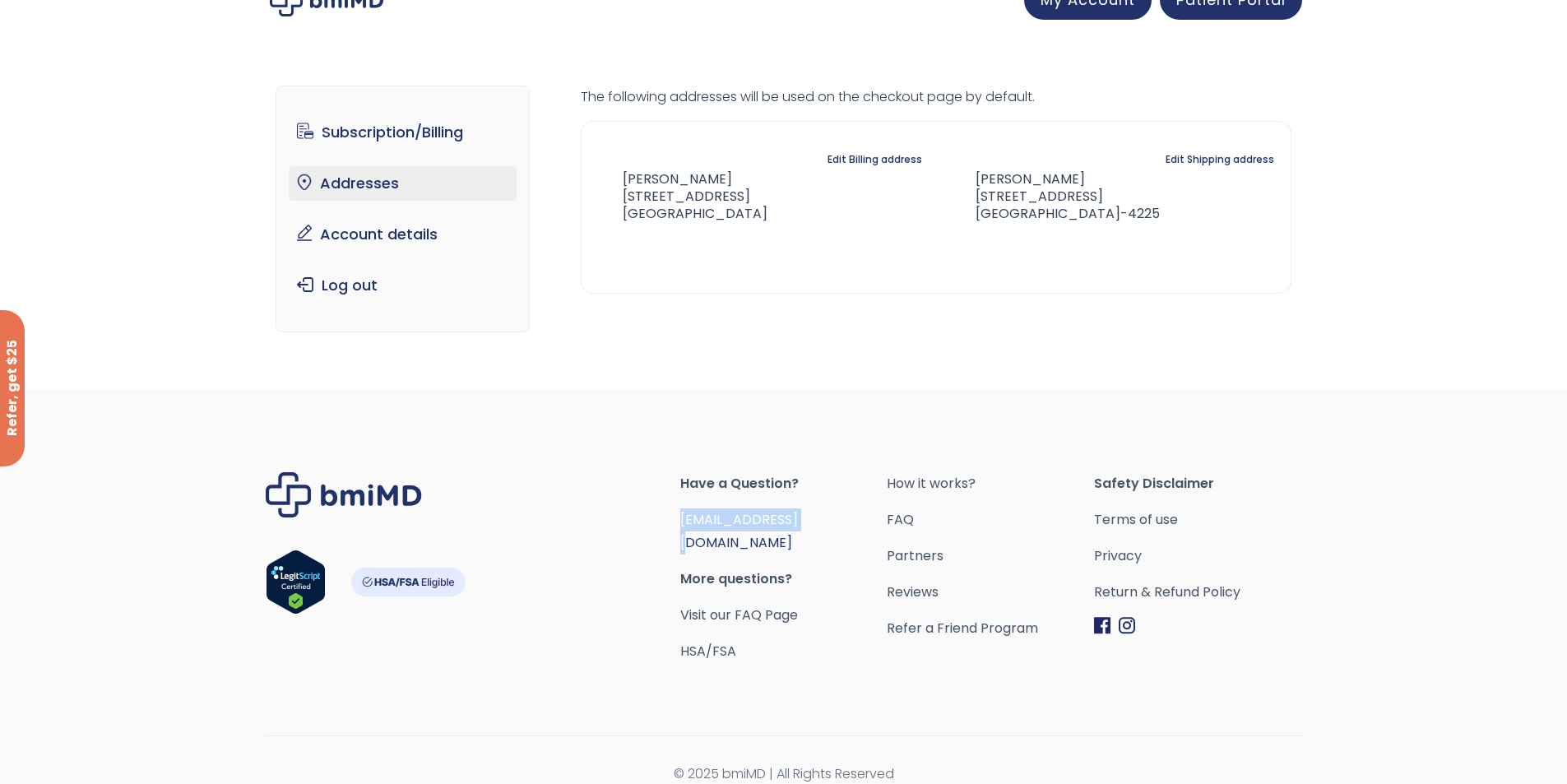
copy link "[EMAIL_ADDRESS][DOMAIN_NAME]"
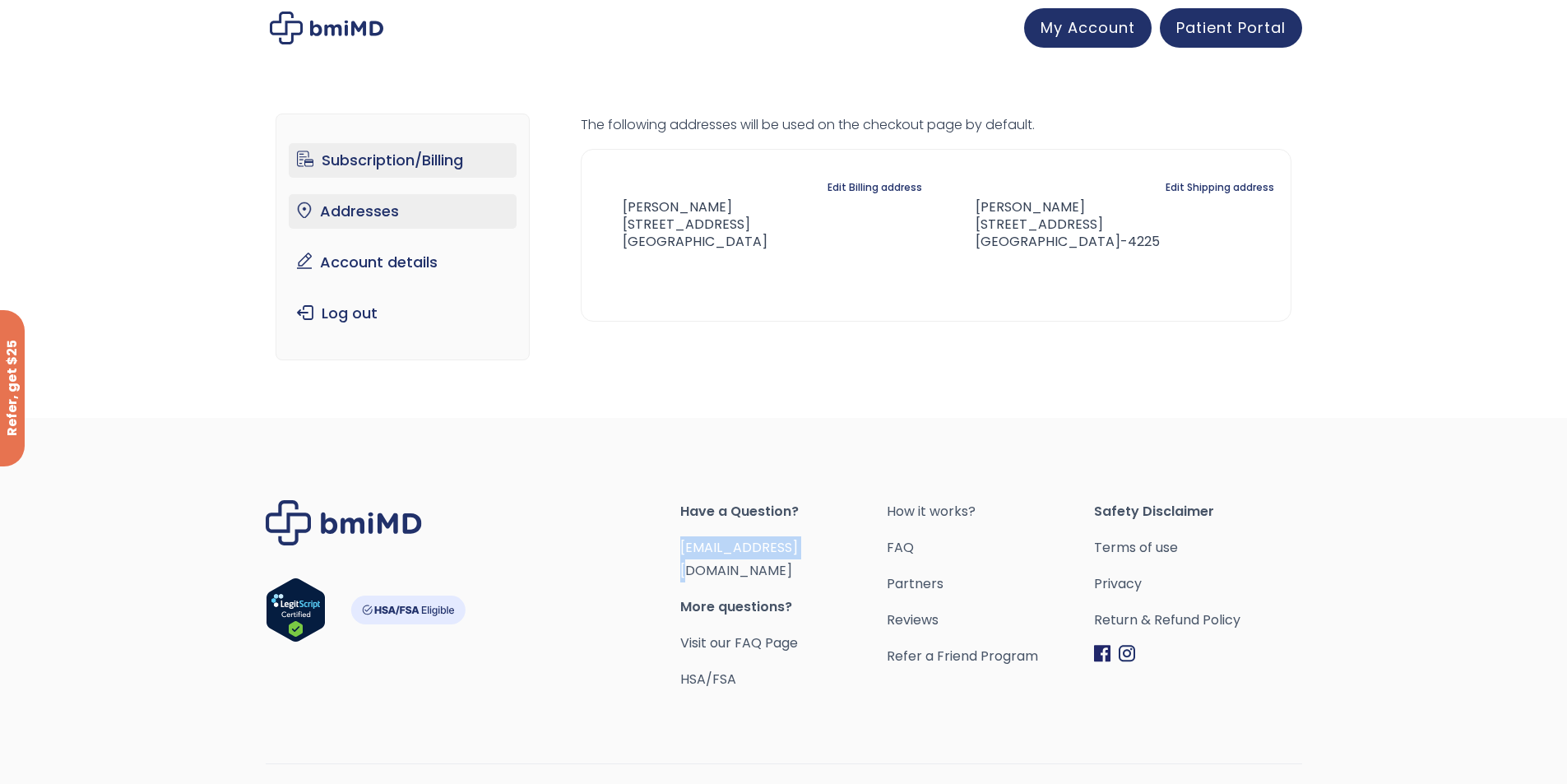
click at [445, 160] on link "Subscription/Billing" at bounding box center [403, 160] width 228 height 34
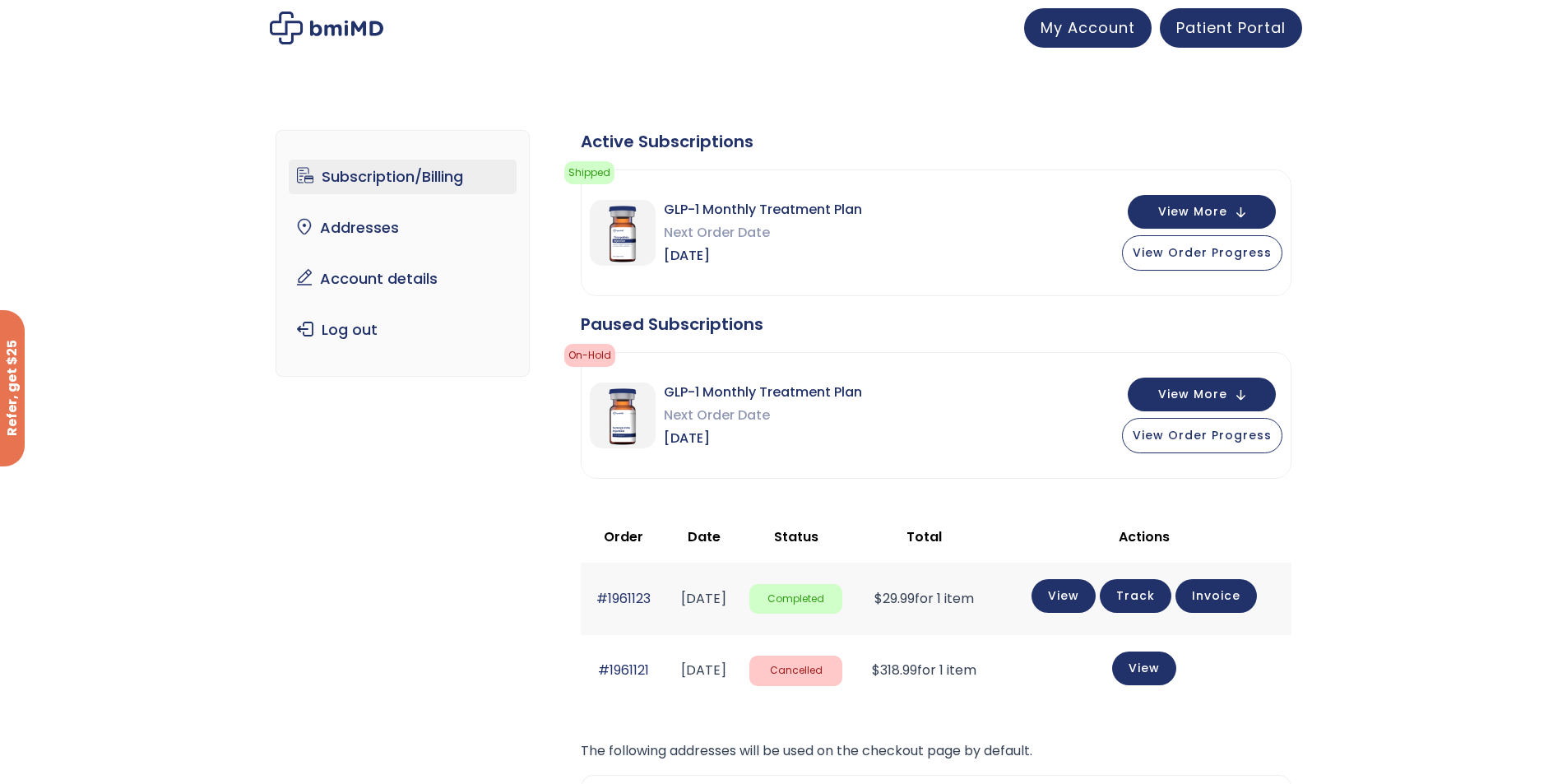
click at [343, 21] on img at bounding box center [327, 27] width 113 height 33
click at [1245, 392] on button "View More" at bounding box center [1202, 392] width 148 height 33
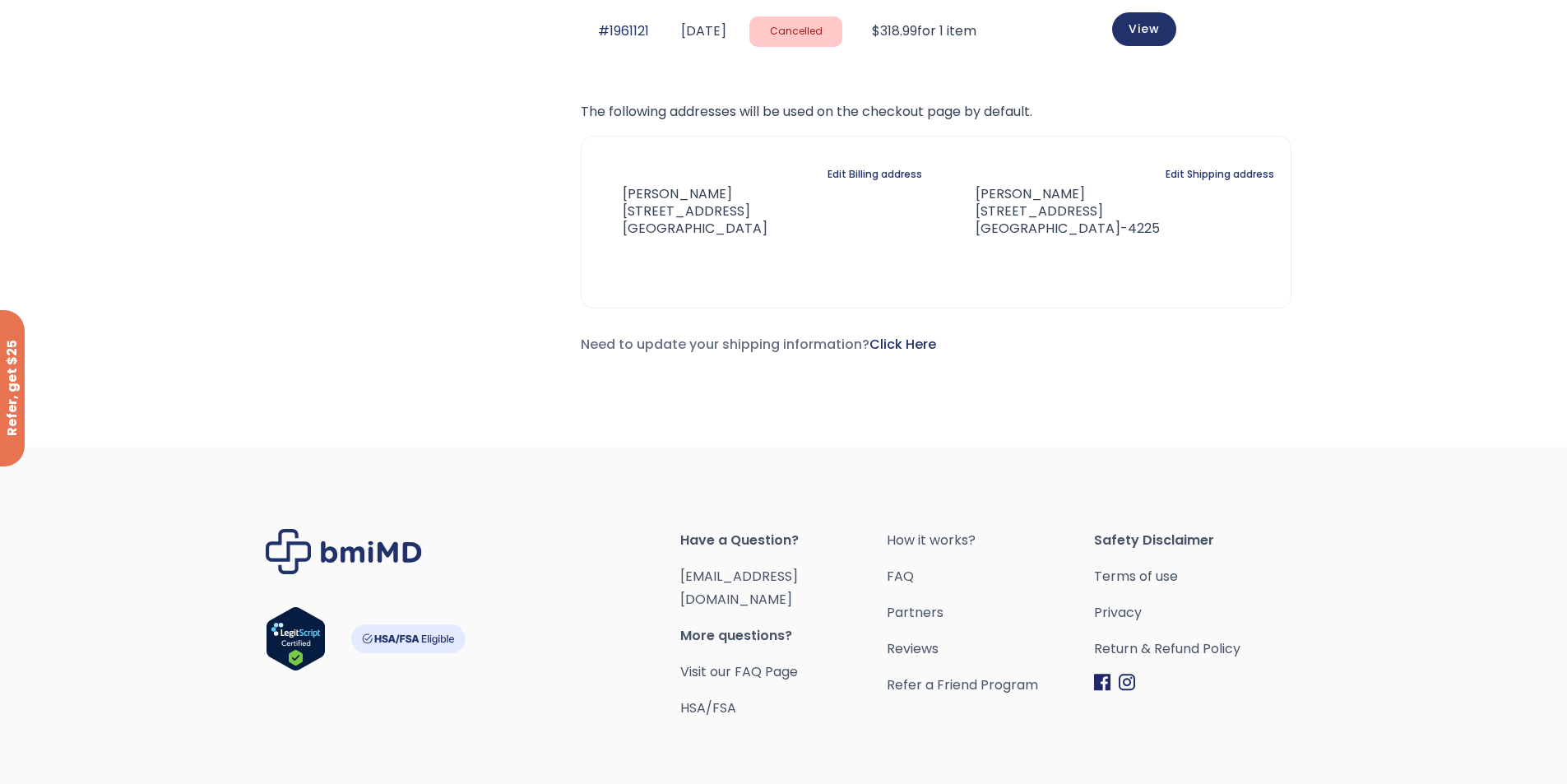
scroll to position [1277, 0]
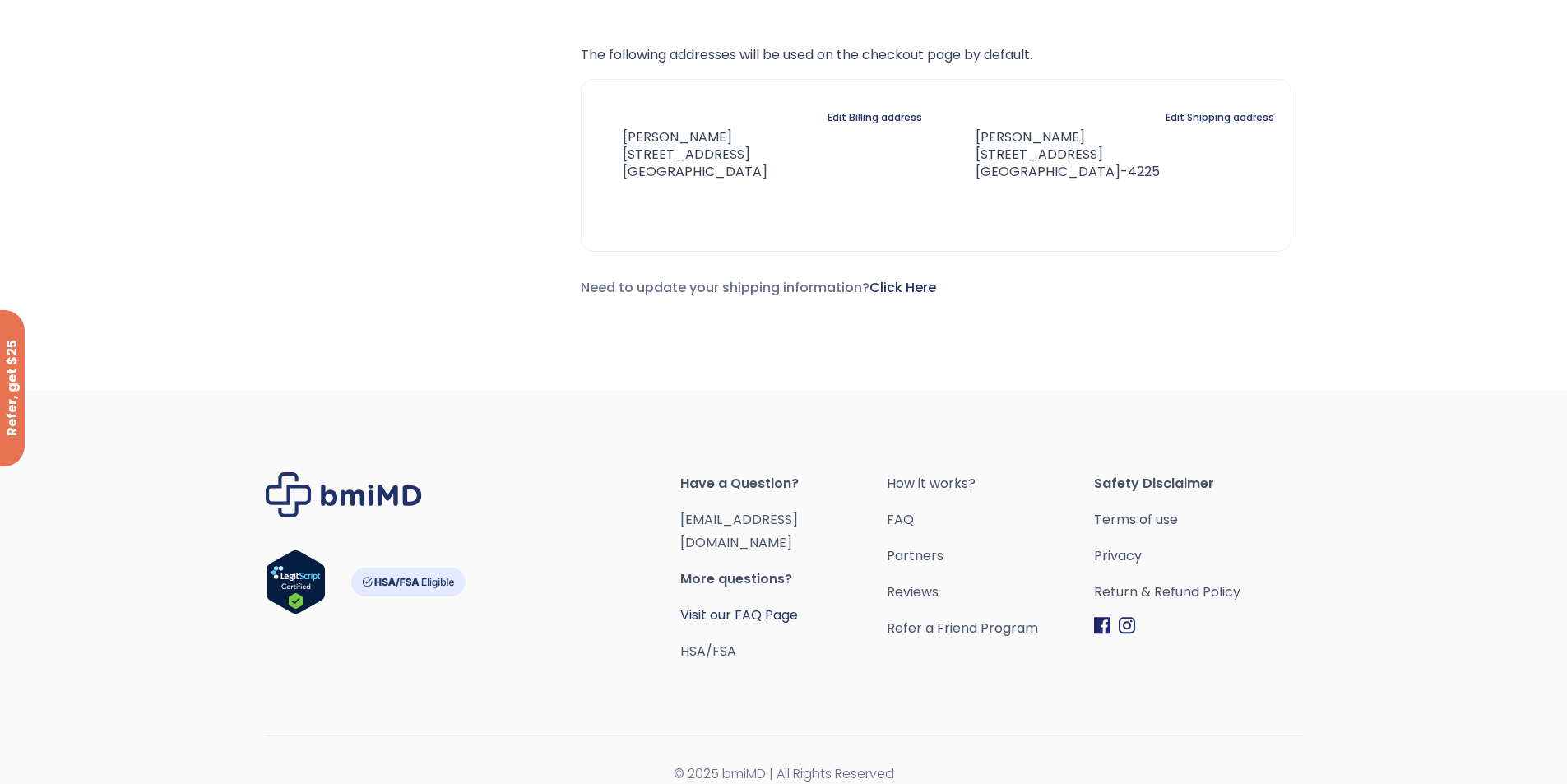
click at [724, 605] on link "Visit our FAQ Page" at bounding box center [739, 614] width 117 height 19
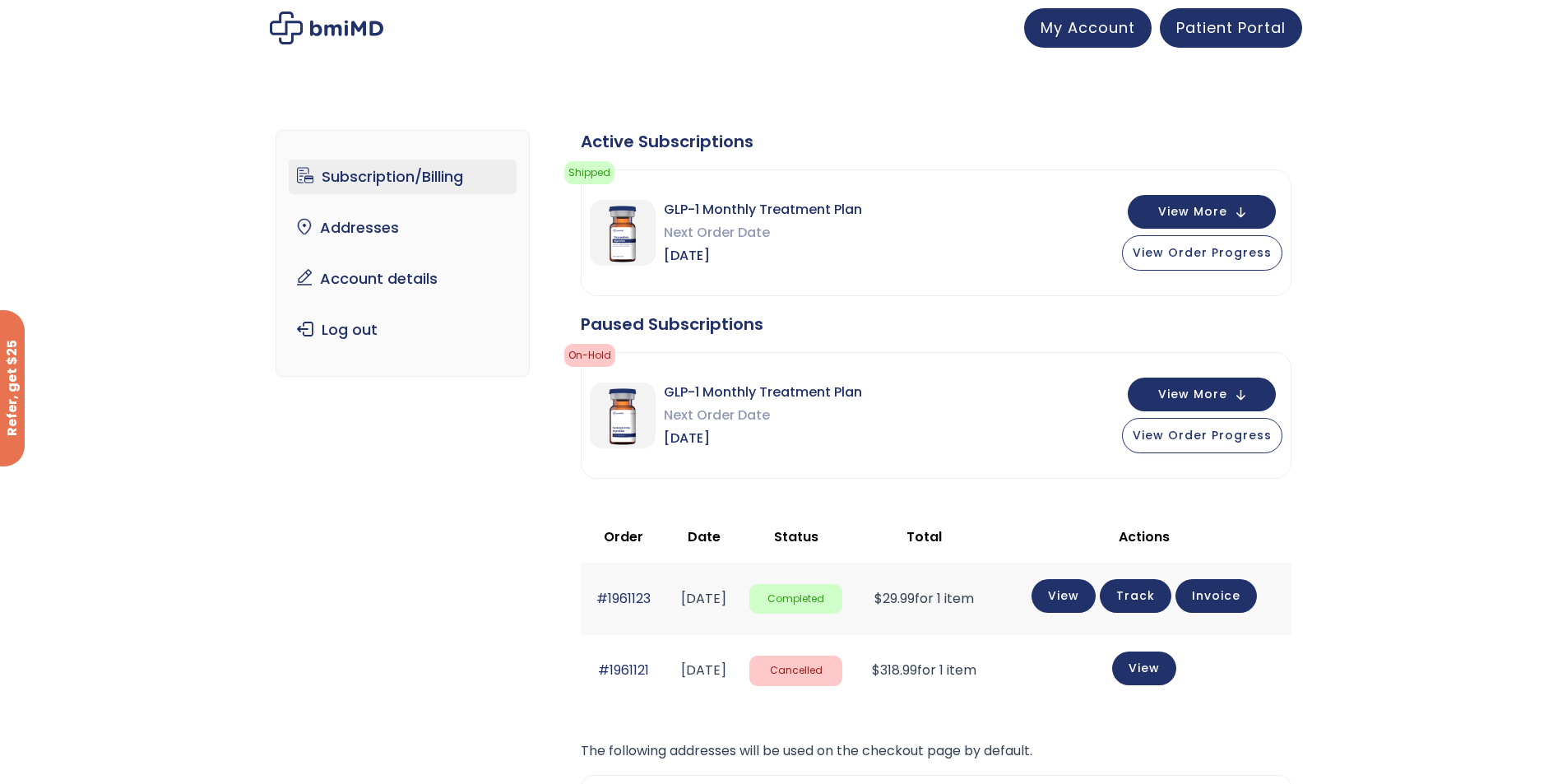
click at [369, 174] on link "Subscription/Billing" at bounding box center [403, 177] width 228 height 34
click at [360, 330] on link "Log out" at bounding box center [403, 330] width 228 height 34
